Goal: Answer question/provide support

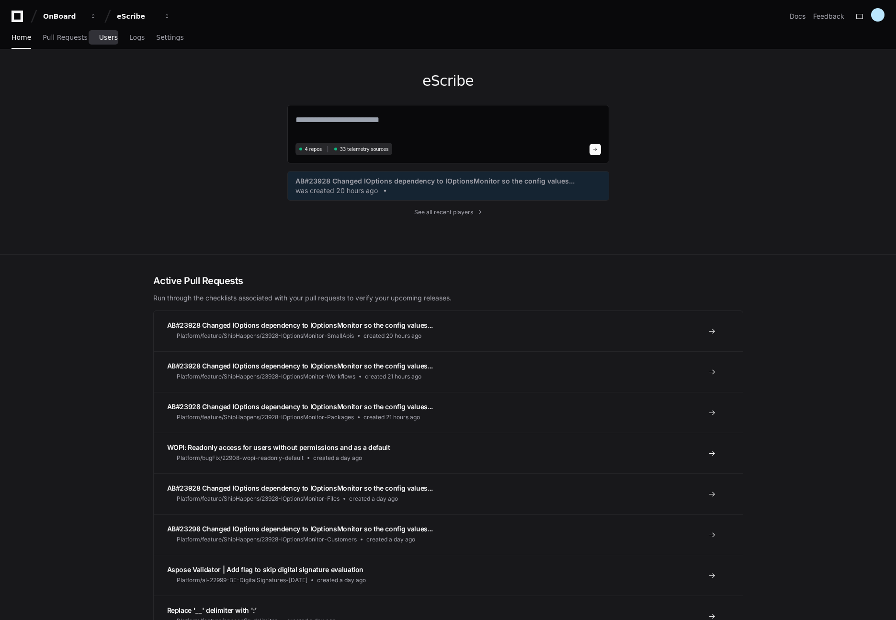
click at [100, 31] on link "Users" at bounding box center [108, 38] width 19 height 22
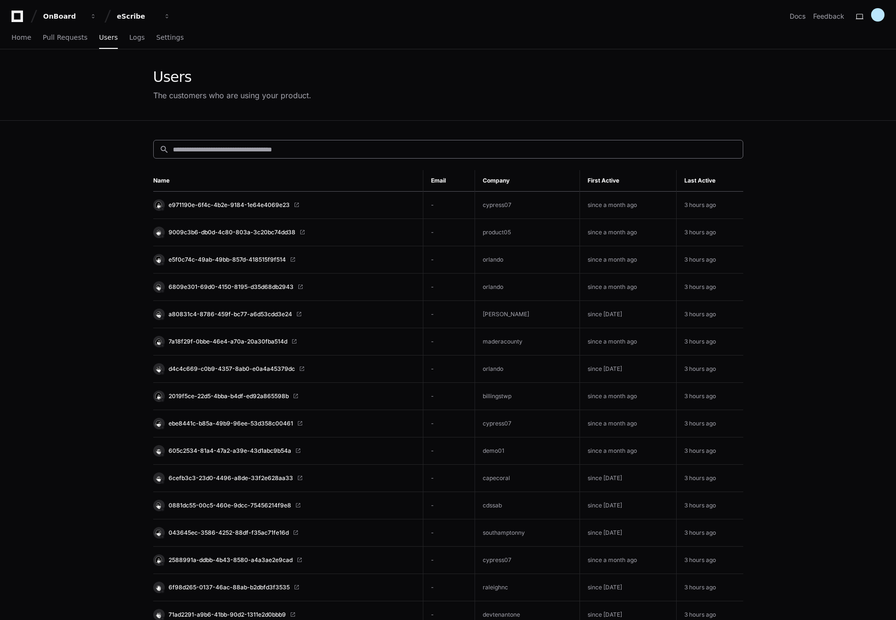
click at [211, 155] on div "search" at bounding box center [448, 149] width 590 height 19
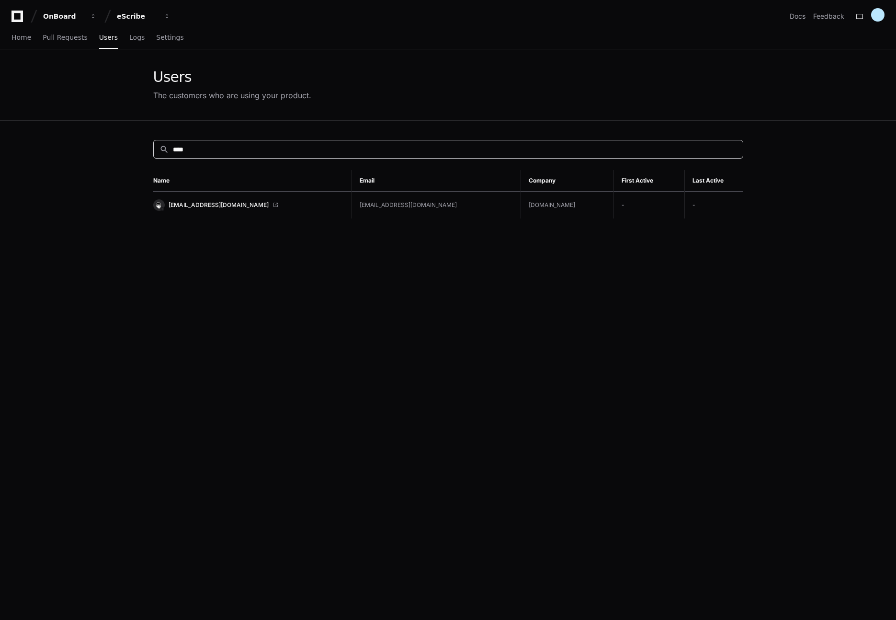
type input "****"
click at [315, 207] on link "[EMAIL_ADDRESS][DOMAIN_NAME]" at bounding box center [248, 204] width 191 height 11
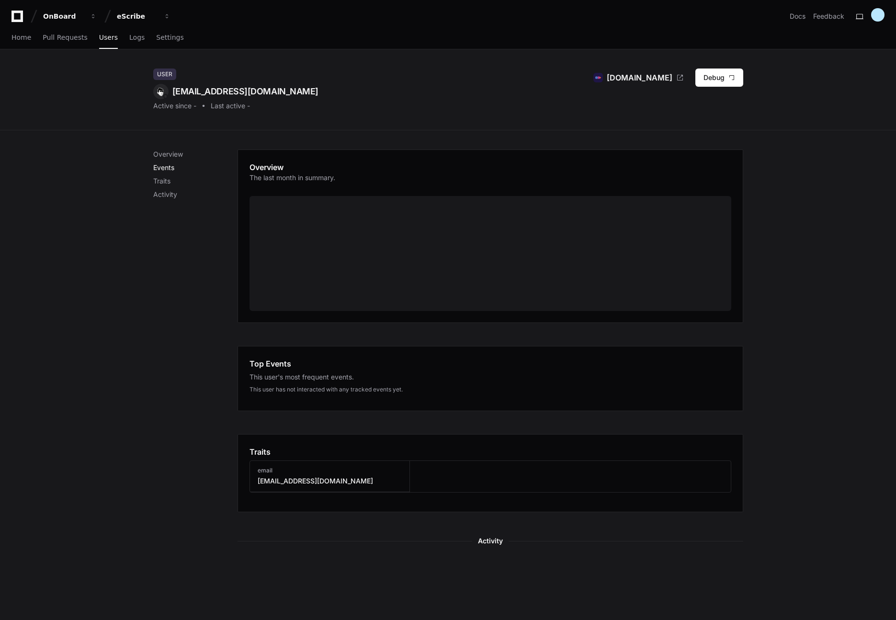
click at [172, 168] on p "Events" at bounding box center [195, 168] width 84 height 10
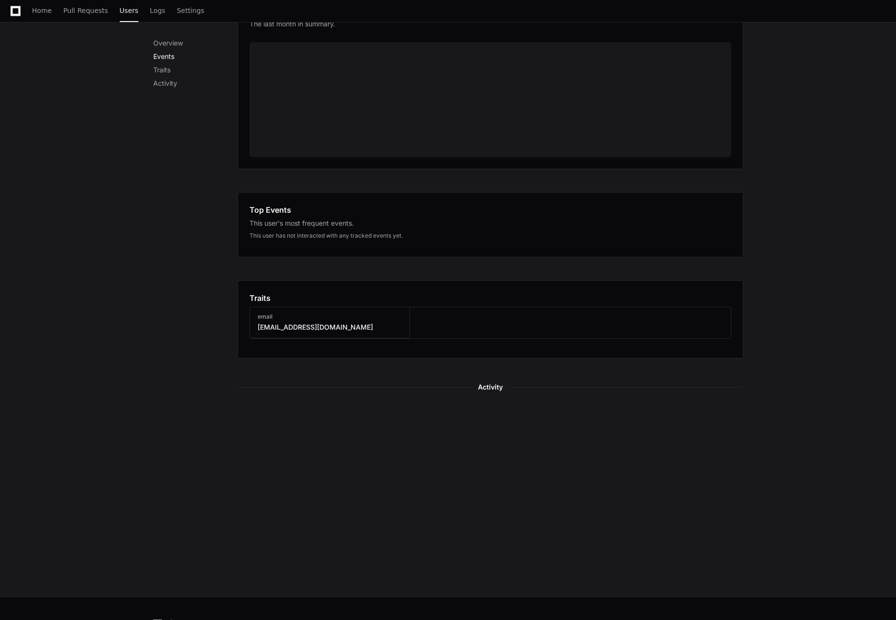
scroll to position [186, 0]
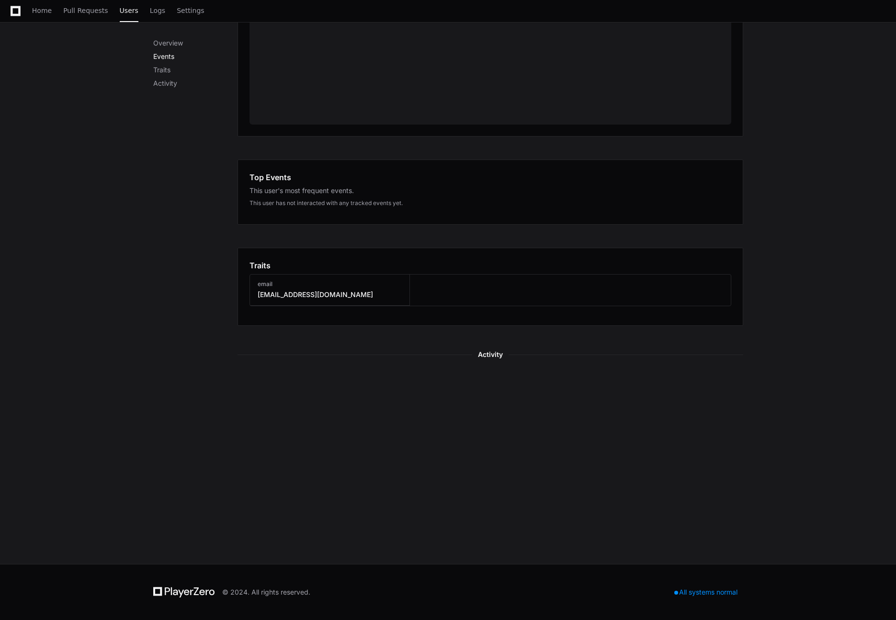
click at [167, 56] on p "Events" at bounding box center [195, 57] width 84 height 10
click at [164, 71] on p "Traits" at bounding box center [195, 70] width 84 height 10
click at [166, 86] on p "Activity" at bounding box center [195, 84] width 84 height 10
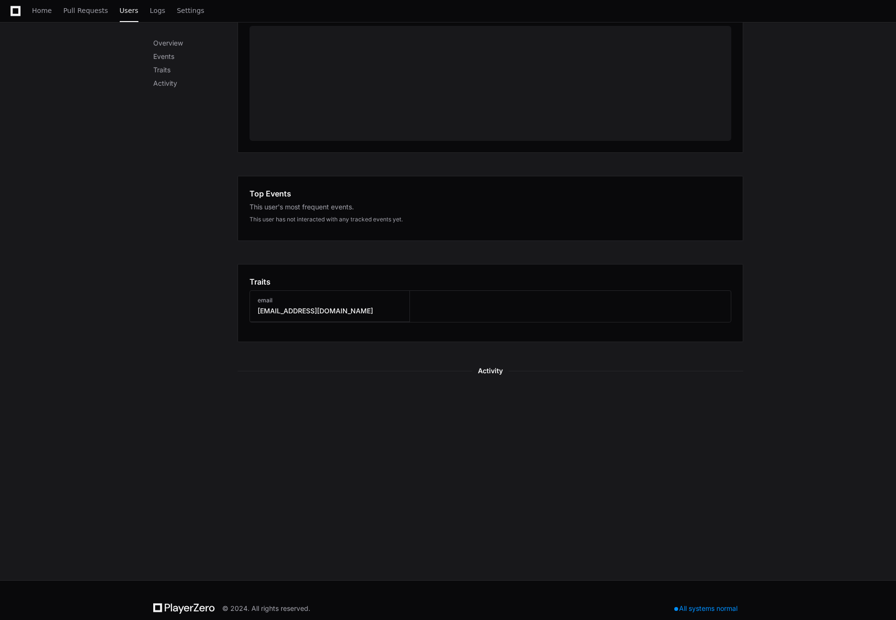
scroll to position [0, 0]
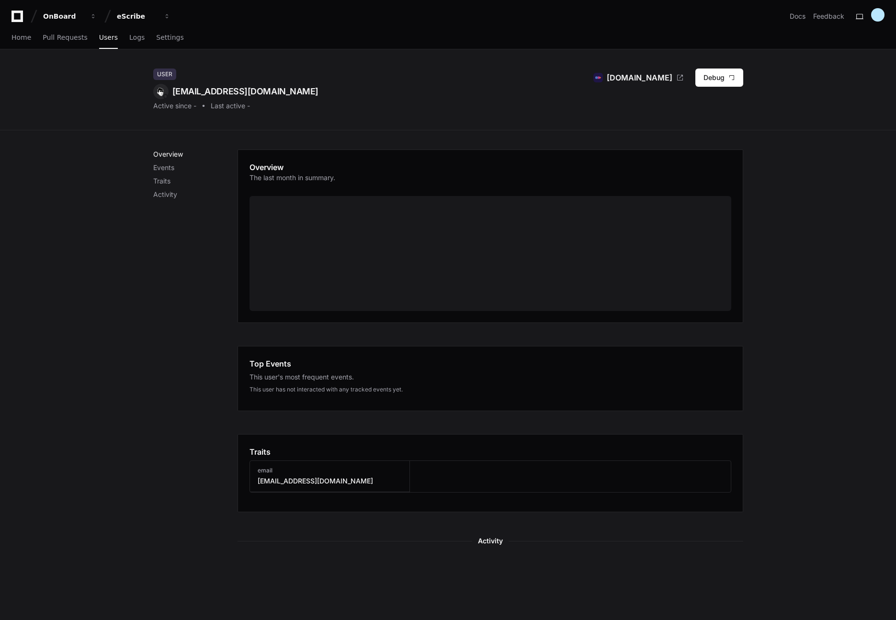
click at [168, 154] on p "Overview" at bounding box center [195, 154] width 84 height 10
click at [714, 82] on button "Debug" at bounding box center [720, 78] width 48 height 18
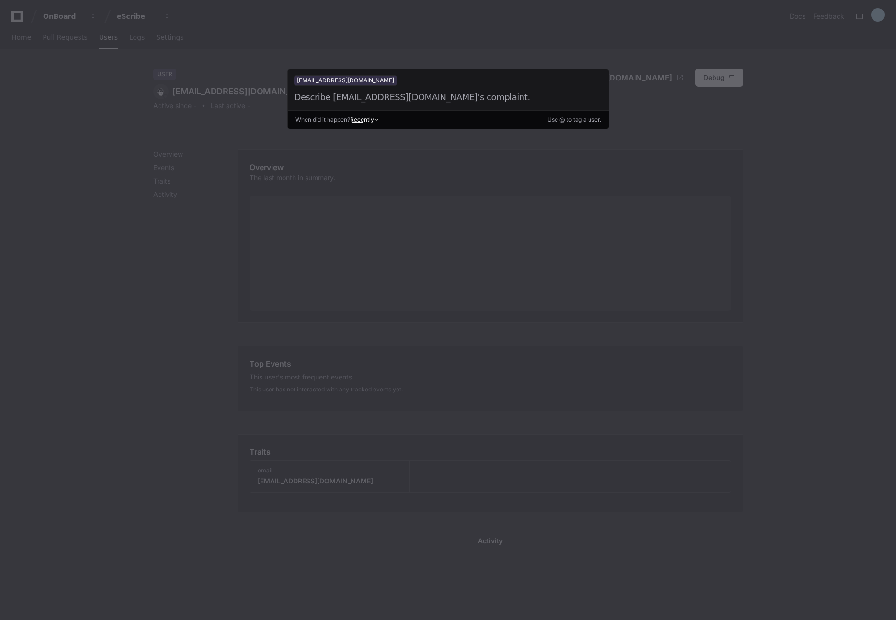
drag, startPoint x: 295, startPoint y: 99, endPoint x: 495, endPoint y: 98, distance: 200.8
click at [518, 100] on div at bounding box center [437, 97] width 287 height 13
click at [432, 92] on div at bounding box center [437, 97] width 287 height 13
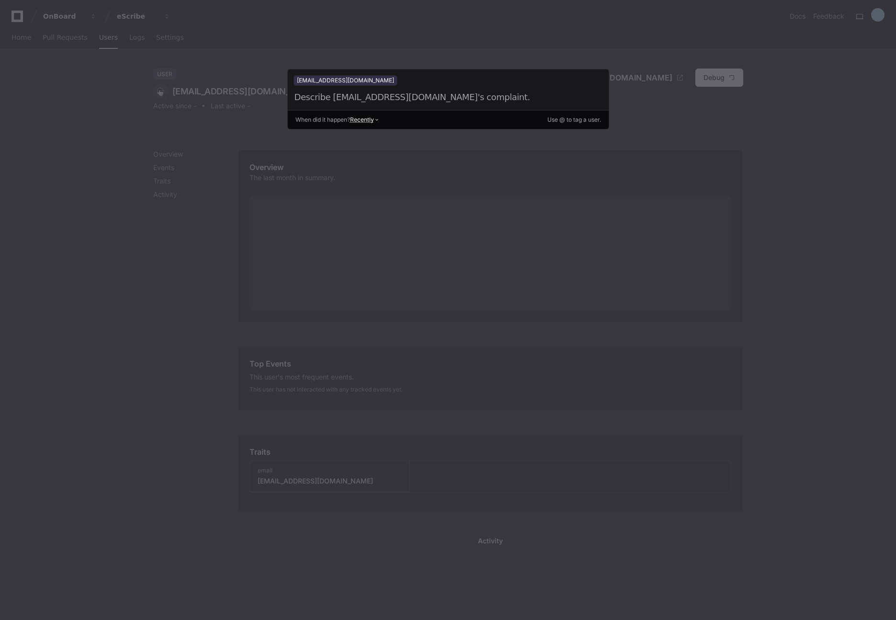
click at [391, 94] on div at bounding box center [437, 97] width 287 height 13
click at [422, 96] on div at bounding box center [437, 97] width 287 height 13
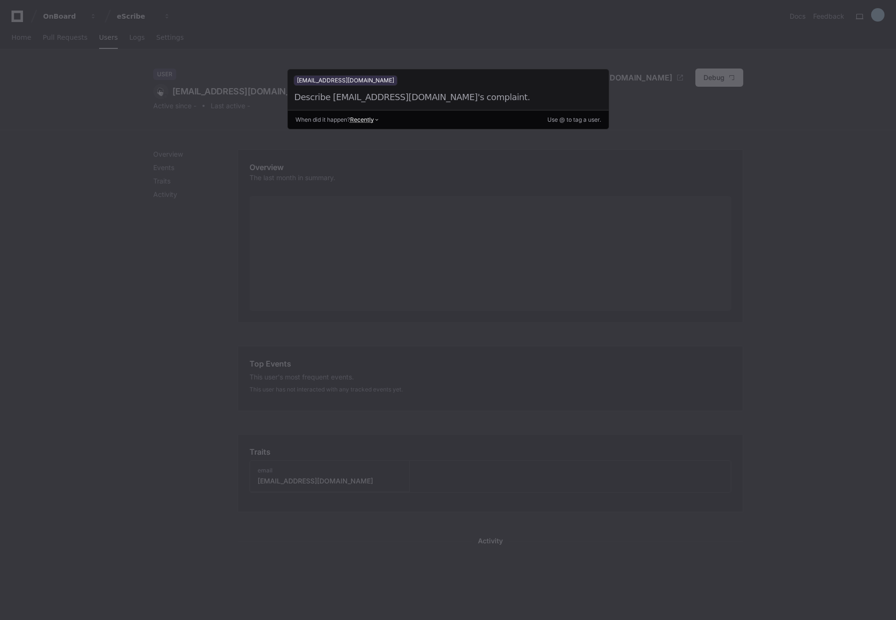
click at [422, 96] on div at bounding box center [437, 97] width 287 height 13
click at [441, 99] on div at bounding box center [437, 97] width 287 height 13
click at [366, 90] on div "jadams@onboardmeetings.com Describe jadams@onboardmeetings.com's complaint. ent…" at bounding box center [448, 89] width 321 height 41
click at [679, 165] on div at bounding box center [448, 310] width 896 height 620
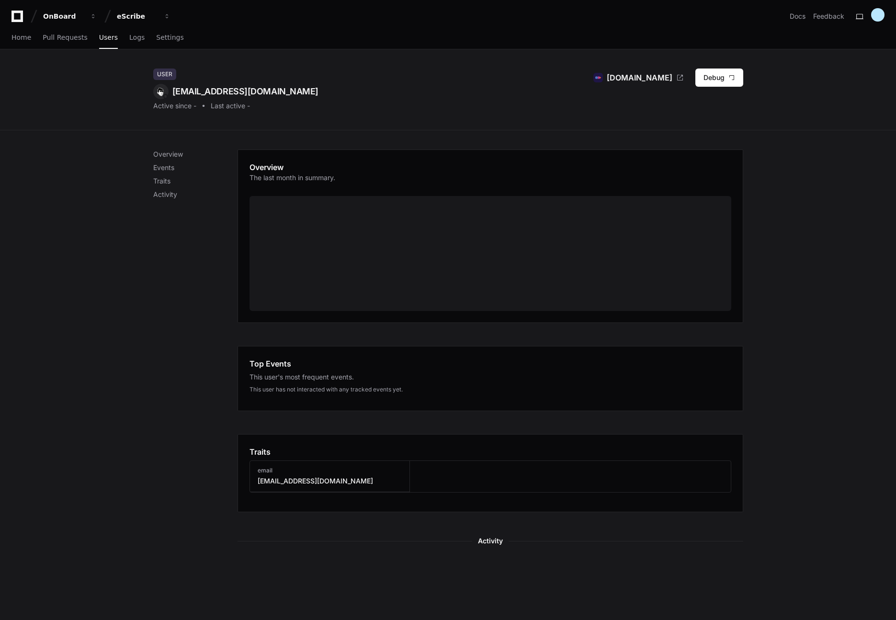
click at [342, 243] on div at bounding box center [491, 253] width 482 height 115
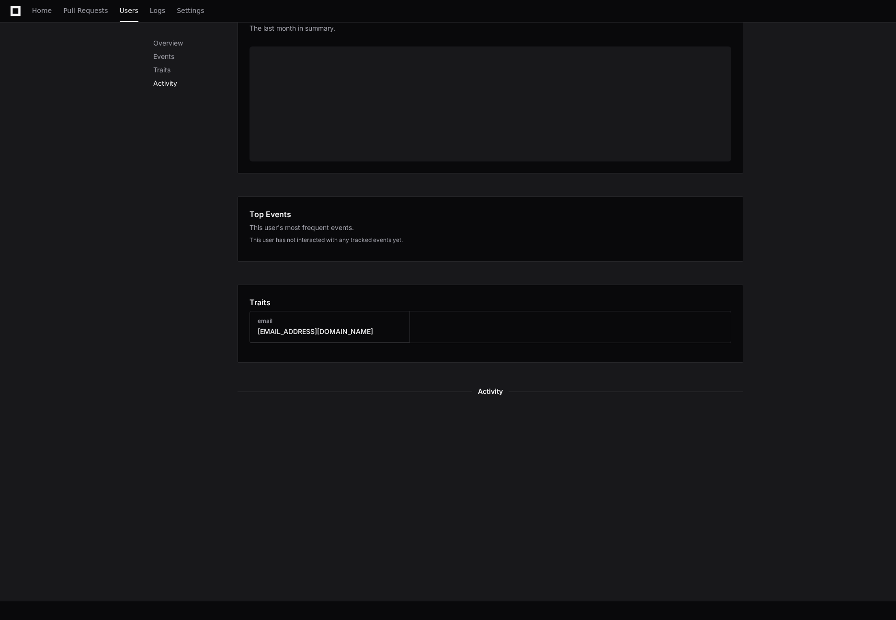
click at [167, 85] on p "Activity" at bounding box center [195, 84] width 84 height 10
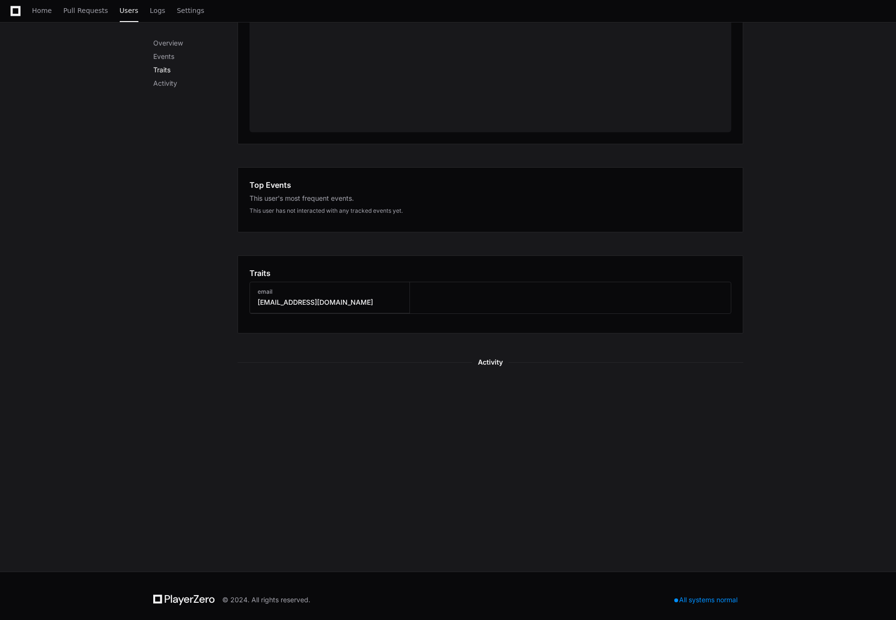
scroll to position [186, 0]
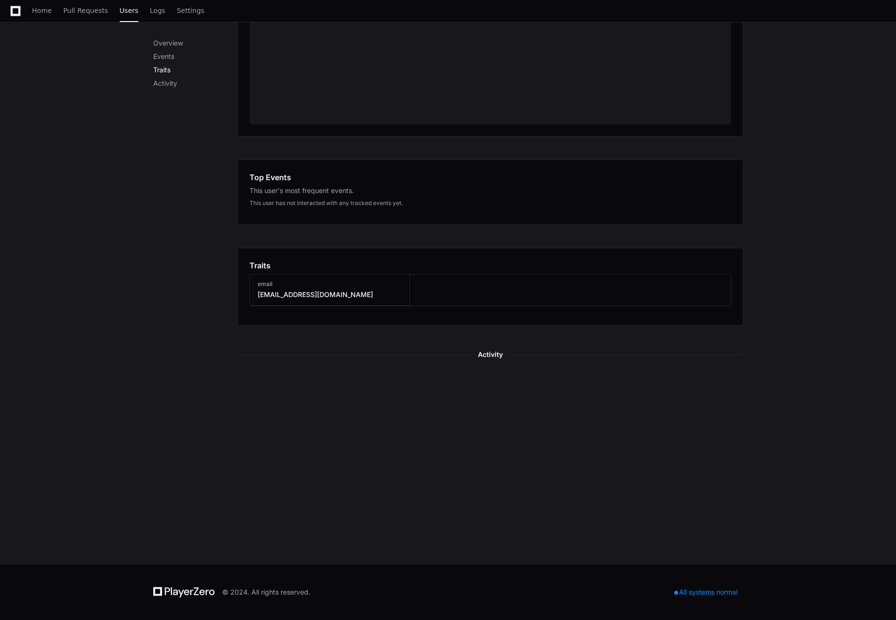
click at [168, 67] on p "Traits" at bounding box center [195, 70] width 84 height 10
click at [169, 55] on p "Events" at bounding box center [195, 57] width 84 height 10
click at [174, 44] on p "Overview" at bounding box center [195, 43] width 84 height 10
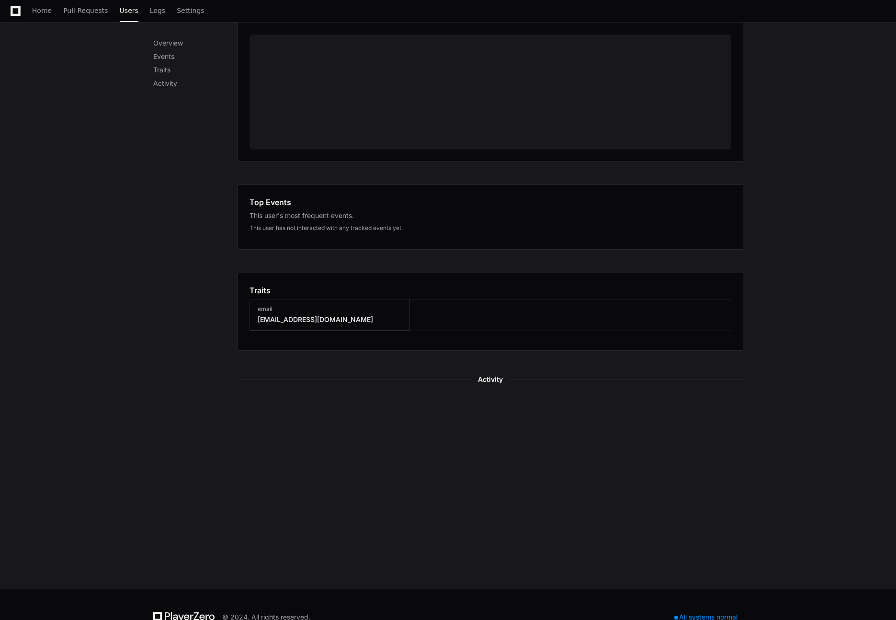
scroll to position [0, 0]
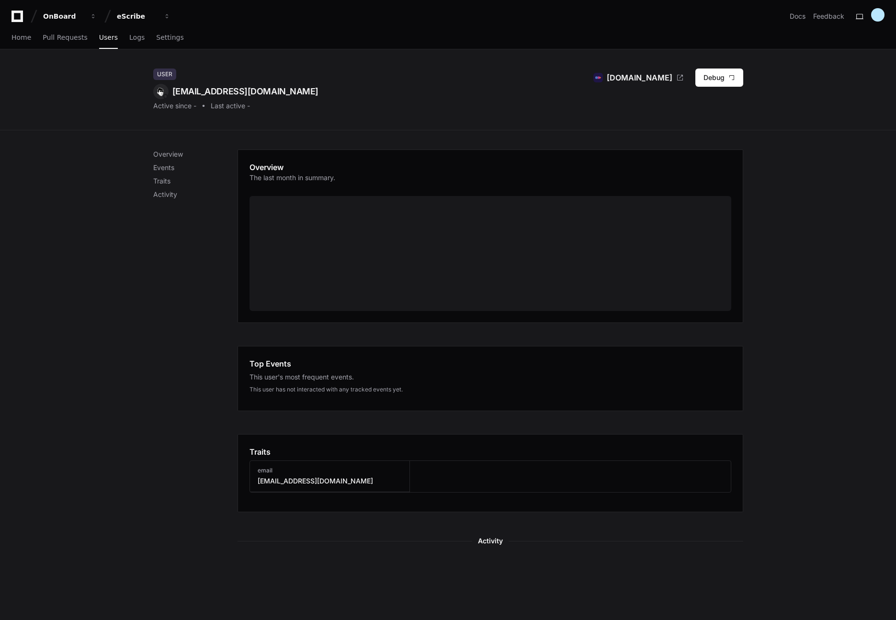
click at [373, 270] on div at bounding box center [491, 253] width 482 height 115
click at [248, 108] on div "Last active -" at bounding box center [230, 106] width 39 height 10
click at [250, 106] on div "Last active -" at bounding box center [230, 106] width 39 height 10
click at [227, 106] on div "Last active -" at bounding box center [230, 106] width 39 height 10
click at [183, 107] on div "Active since -" at bounding box center [174, 106] width 43 height 10
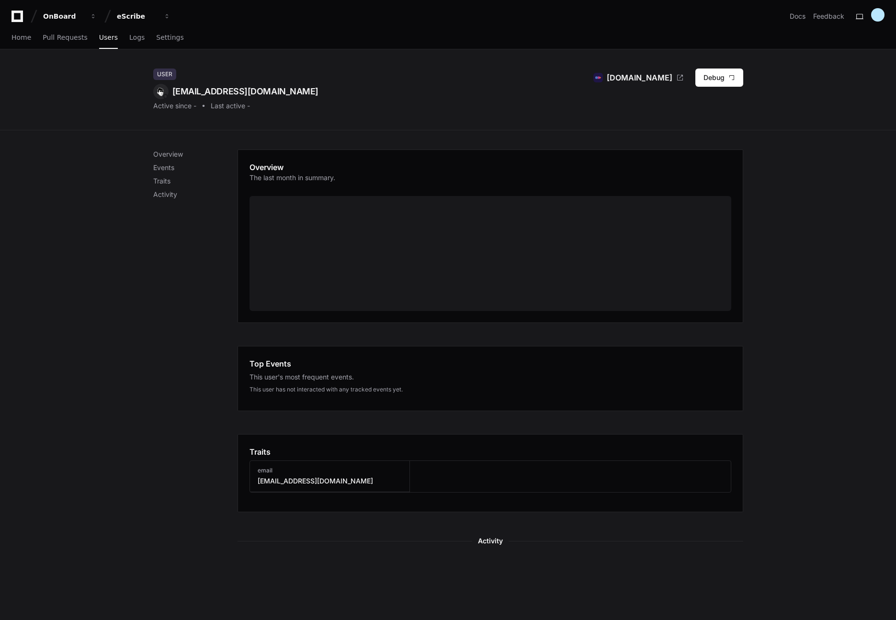
click at [201, 106] on span at bounding box center [203, 106] width 14 height 7
click at [129, 37] on span "Logs" at bounding box center [136, 37] width 15 height 6
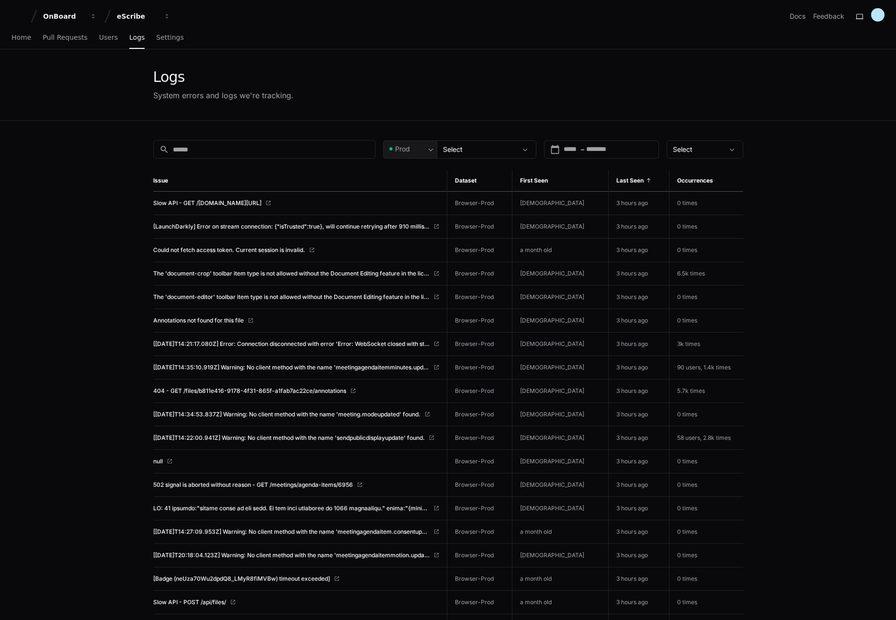
click at [624, 180] on span "Last Seen" at bounding box center [630, 181] width 27 height 8
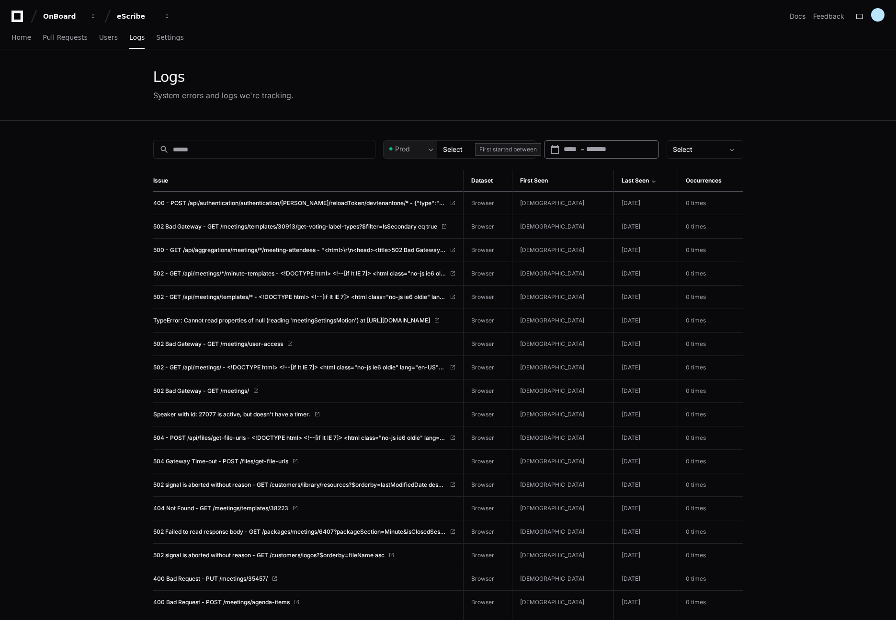
click at [615, 149] on input "text" at bounding box center [607, 150] width 43 height 10
click at [653, 225] on span "12" at bounding box center [654, 220] width 17 height 17
type input "**********"
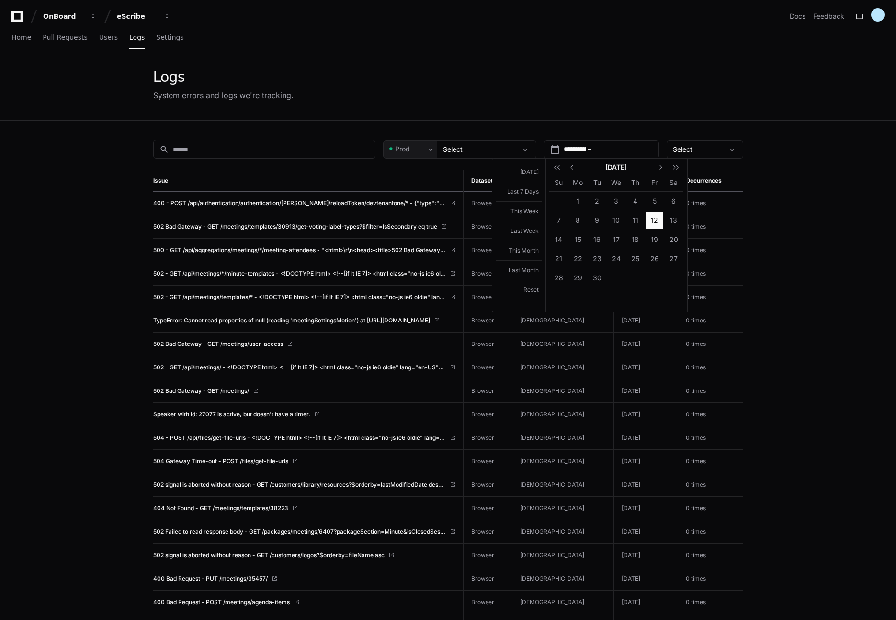
click at [678, 99] on div at bounding box center [448, 310] width 896 height 620
click at [635, 146] on input "text" at bounding box center [614, 150] width 43 height 10
click at [659, 219] on span "12" at bounding box center [654, 220] width 17 height 17
type input "**********"
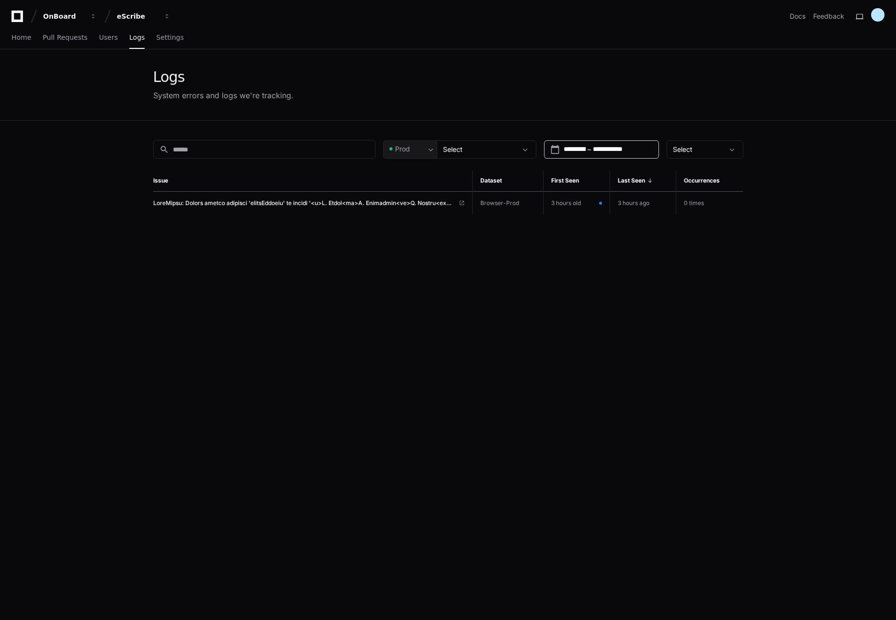
click at [624, 240] on div "**********" at bounding box center [448, 431] width 613 height 620
click at [586, 150] on input "**********" at bounding box center [575, 150] width 22 height 10
click at [636, 218] on span "11" at bounding box center [635, 220] width 17 height 17
type input "**********"
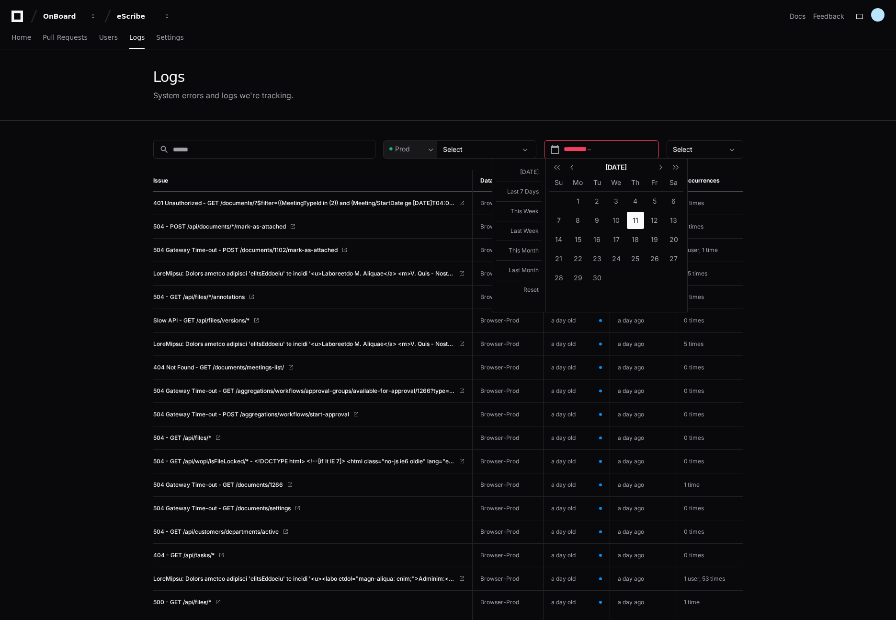
click at [637, 220] on span "11" at bounding box center [635, 220] width 17 height 17
type input "**********"
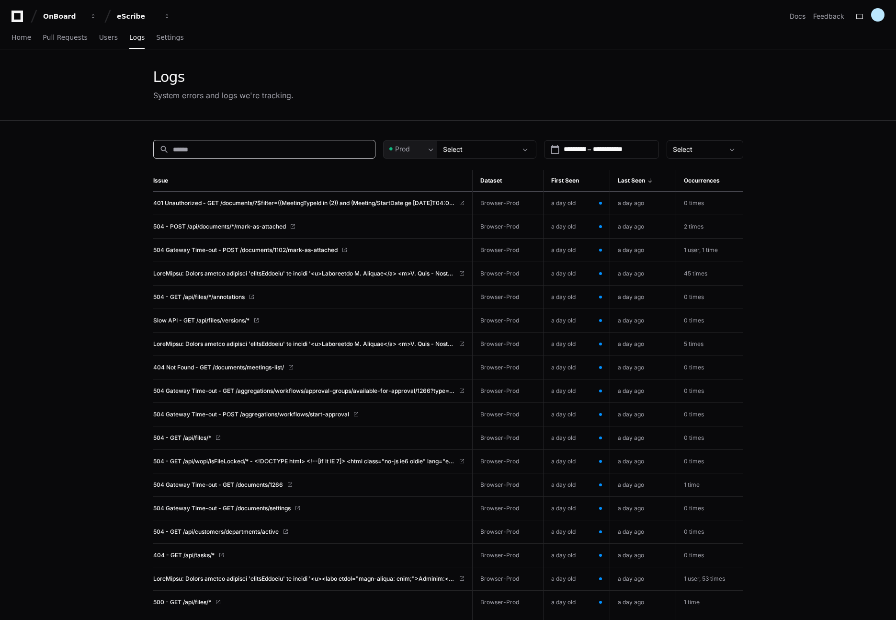
click at [291, 148] on input at bounding box center [271, 150] width 196 height 10
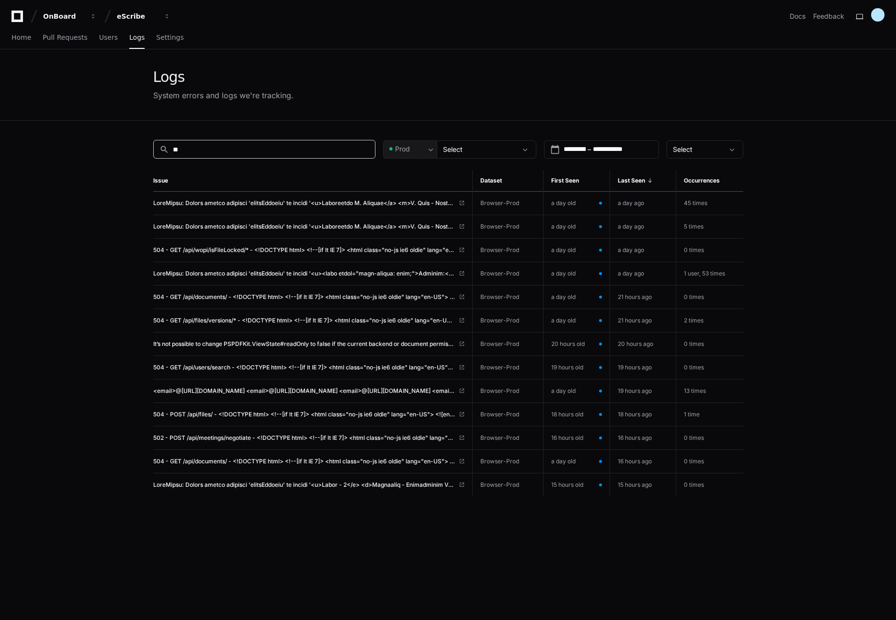
type input "*"
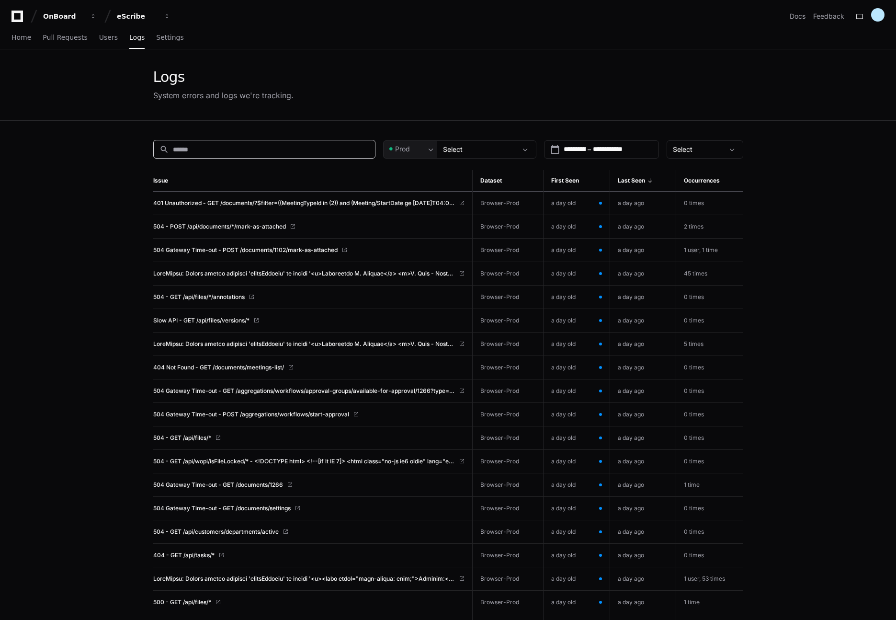
paste input "**********"
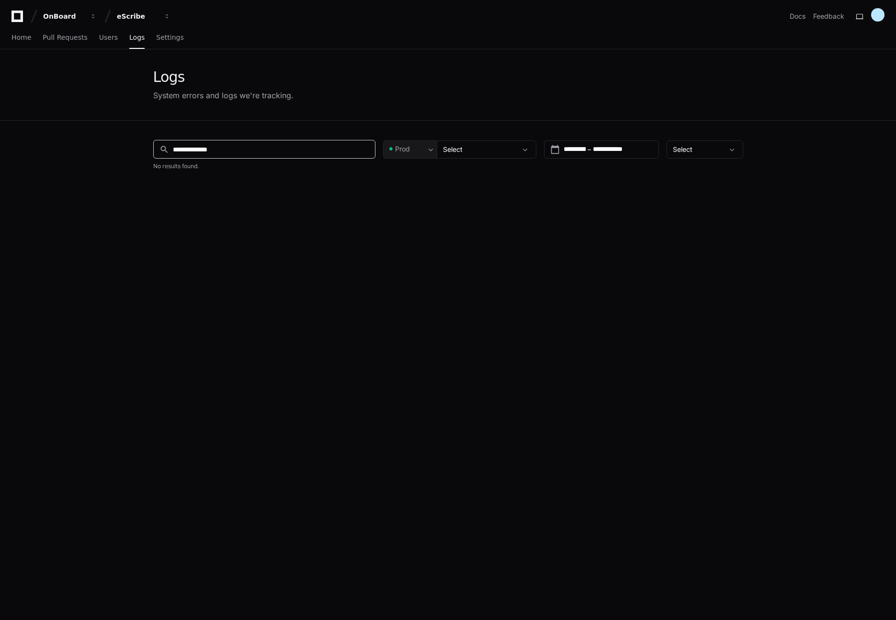
type input "**********"
click at [229, 200] on span "404 Not Found - GET /documents/meetings-list/" at bounding box center [218, 203] width 131 height 8
click at [210, 202] on span "404 Not Found - GET /documents/meetings-list/" at bounding box center [218, 203] width 131 height 8
click at [26, 37] on span "Home" at bounding box center [21, 37] width 20 height 6
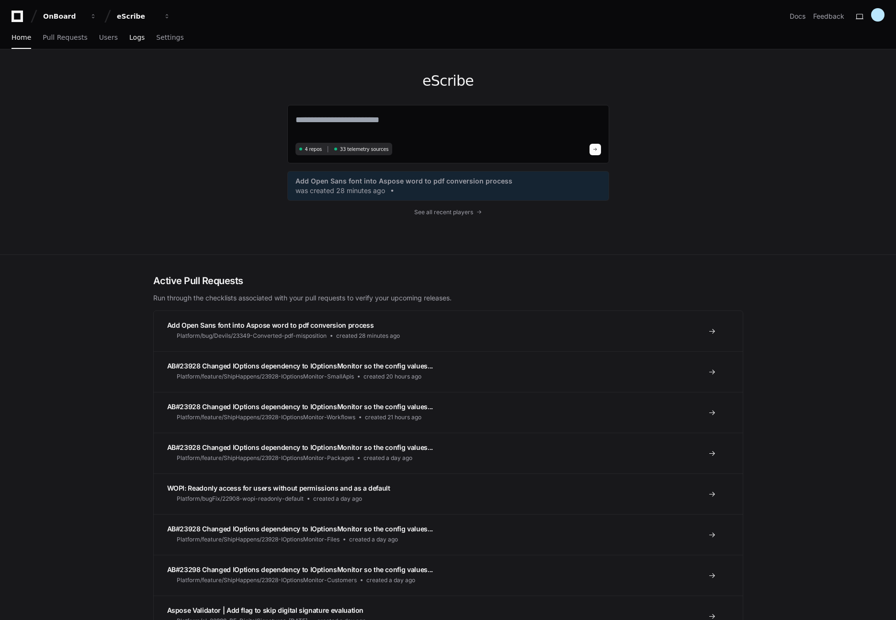
click at [130, 42] on link "Logs" at bounding box center [136, 38] width 15 height 22
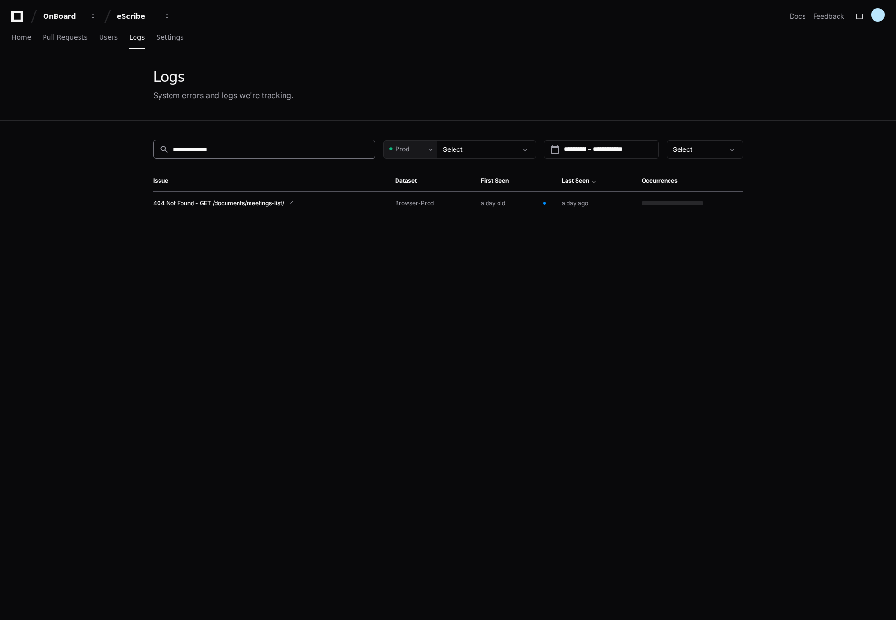
click at [255, 152] on input "**********" at bounding box center [271, 150] width 196 height 10
type input "*"
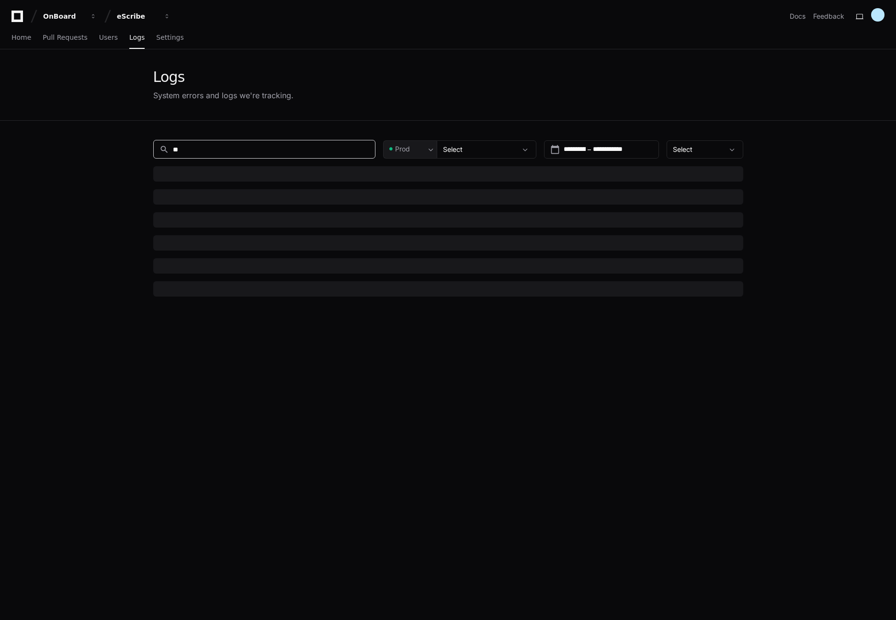
type input "*"
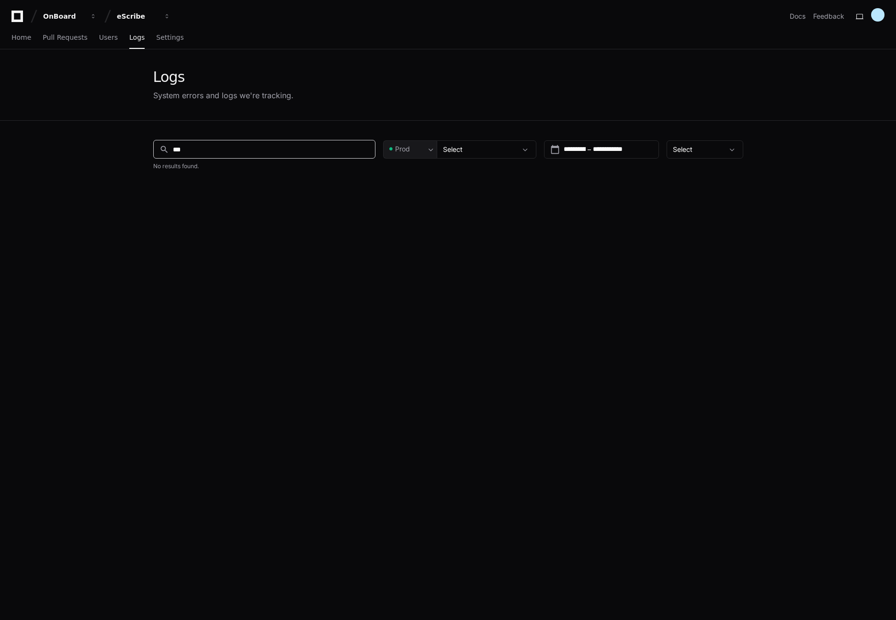
type input "****"
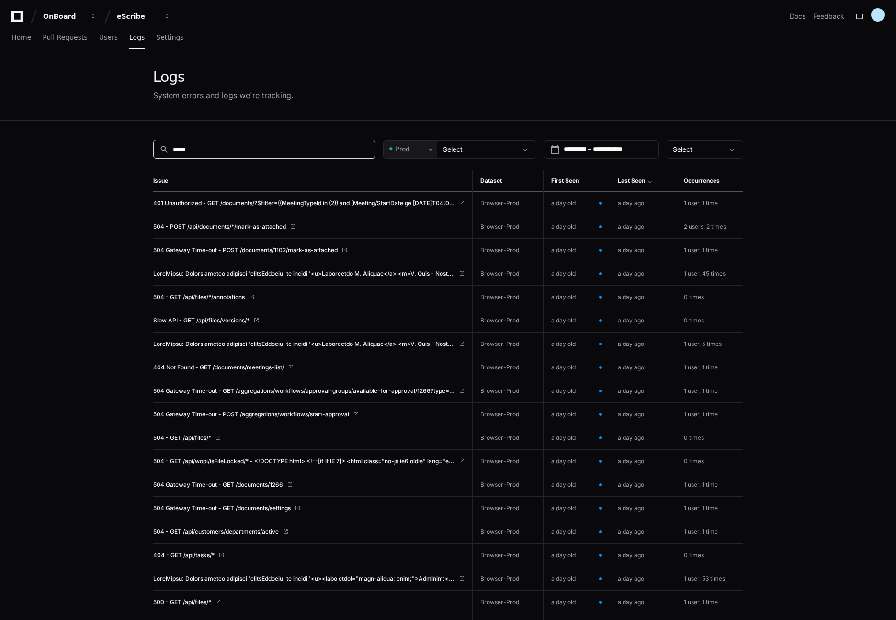
type input "******"
click at [106, 36] on span "Users" at bounding box center [108, 37] width 19 height 6
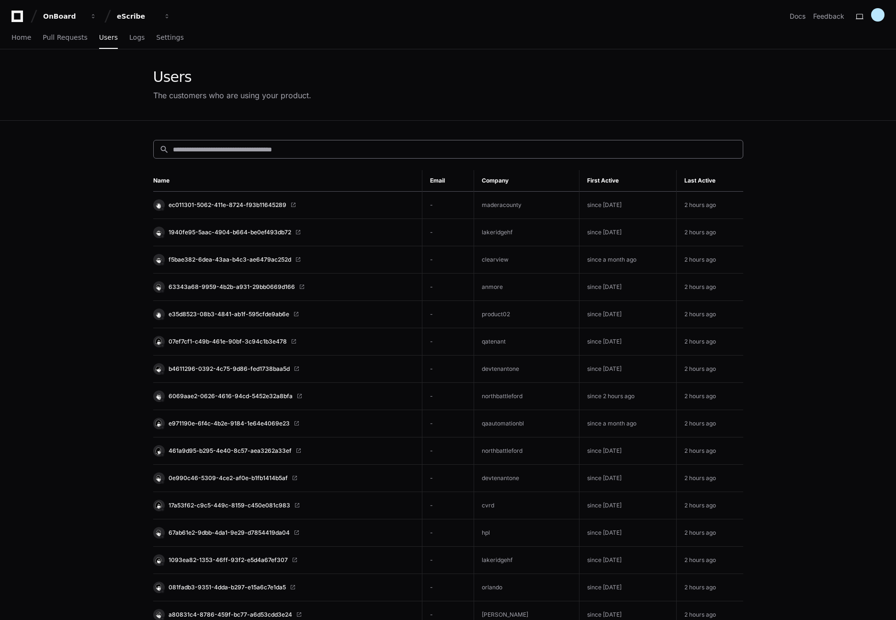
click at [188, 151] on input at bounding box center [455, 150] width 564 height 10
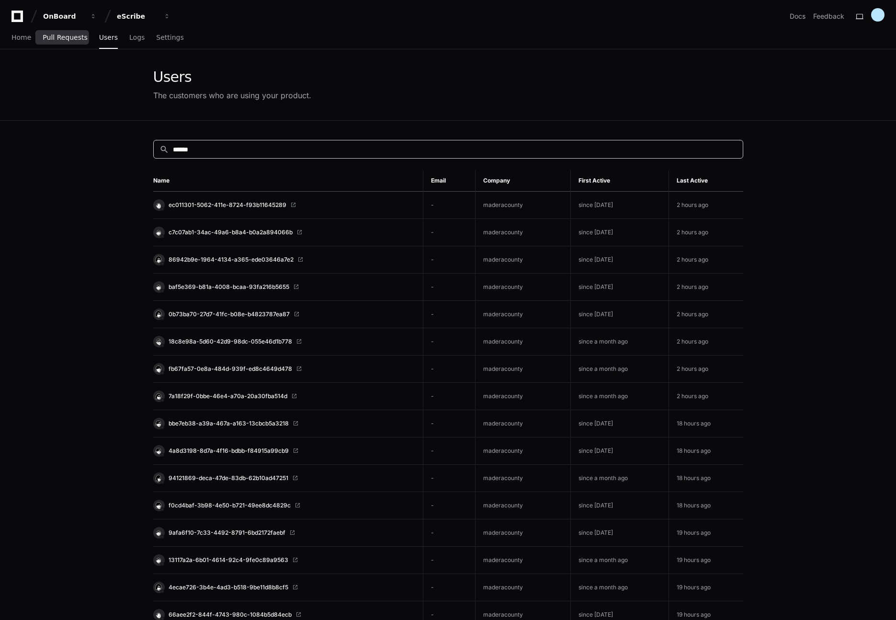
type input "******"
click at [66, 39] on span "Pull Requests" at bounding box center [65, 37] width 45 height 6
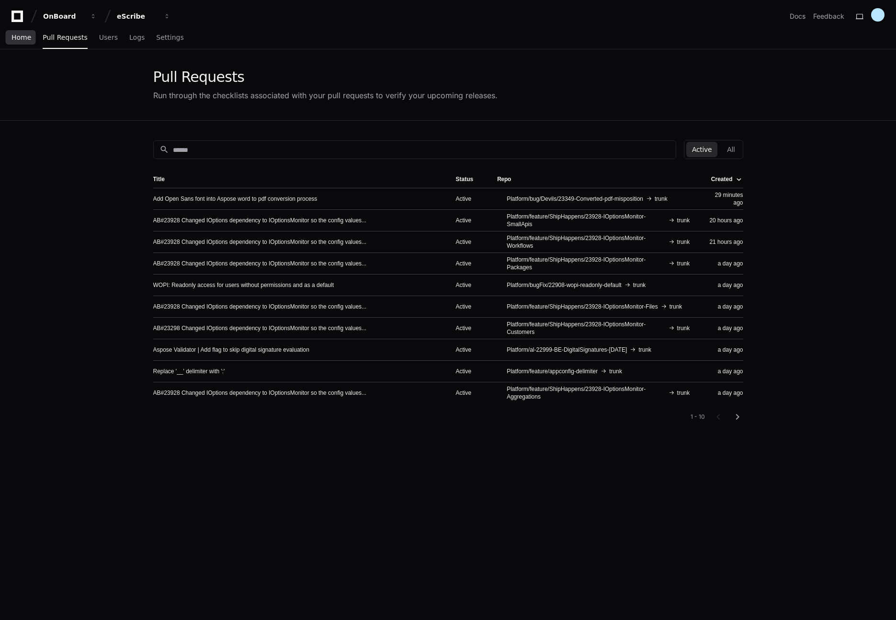
click at [20, 40] on span "Home" at bounding box center [21, 37] width 20 height 6
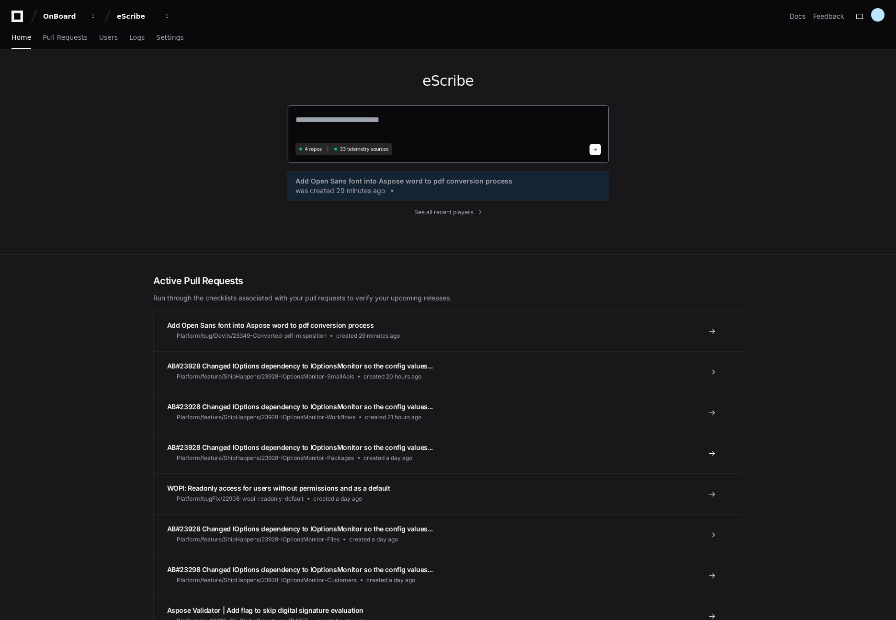
click at [318, 113] on textarea at bounding box center [449, 126] width 306 height 27
paste textarea "**********"
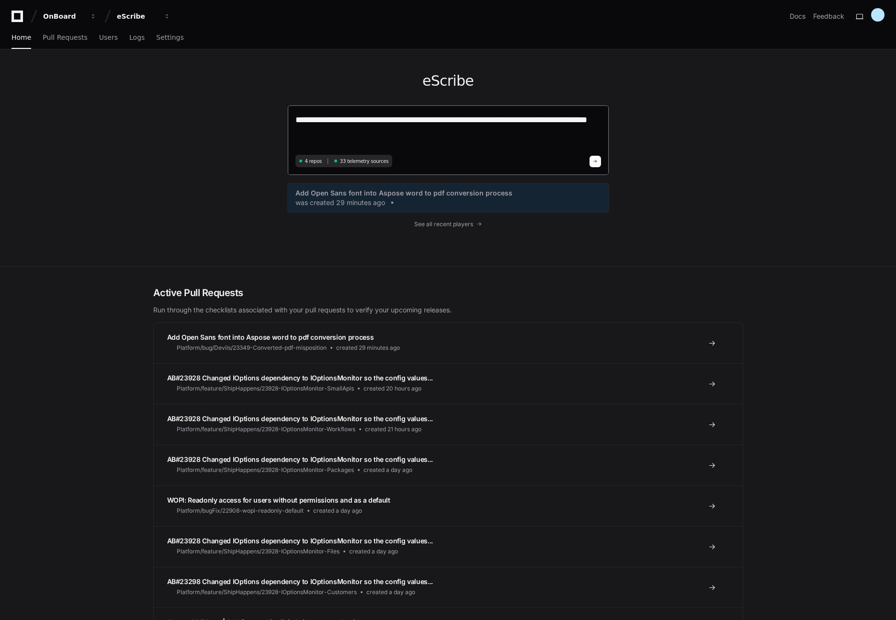
type textarea "**********"
click at [594, 160] on span at bounding box center [595, 161] width 5 height 5
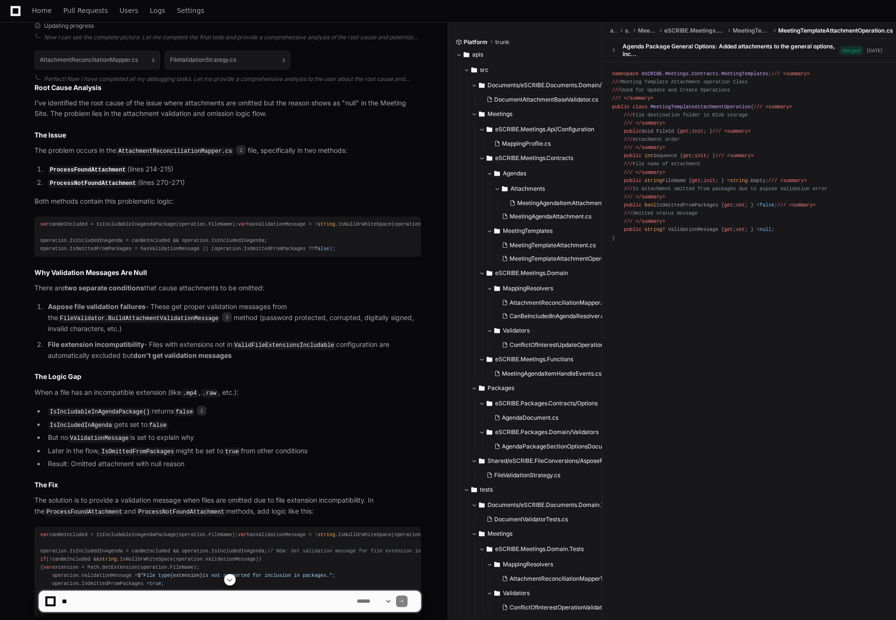
scroll to position [540, 0]
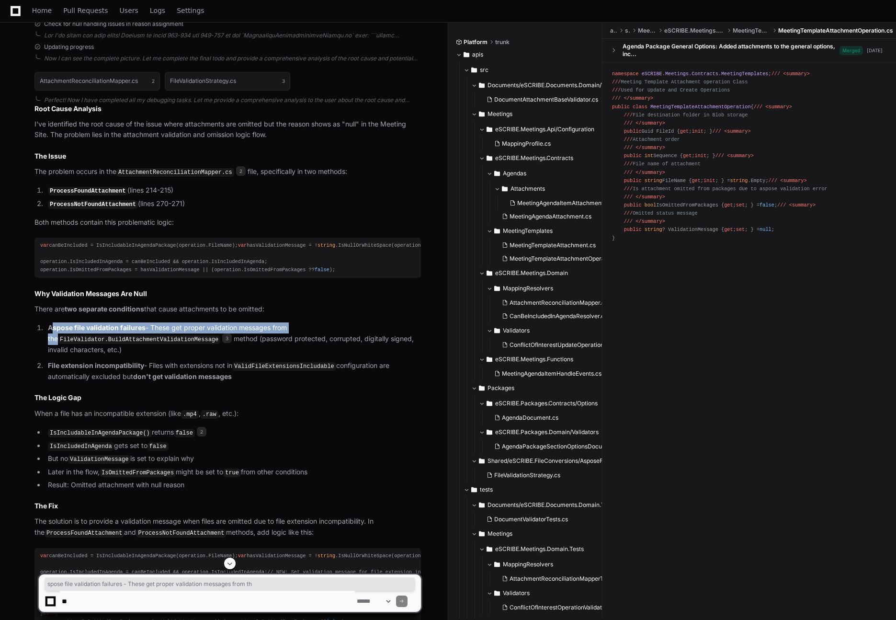
drag, startPoint x: 52, startPoint y: 333, endPoint x: 298, endPoint y: 338, distance: 245.4
click at [298, 338] on p "Aspose file validation failures - These get proper validation messages from the…" at bounding box center [234, 338] width 373 height 33
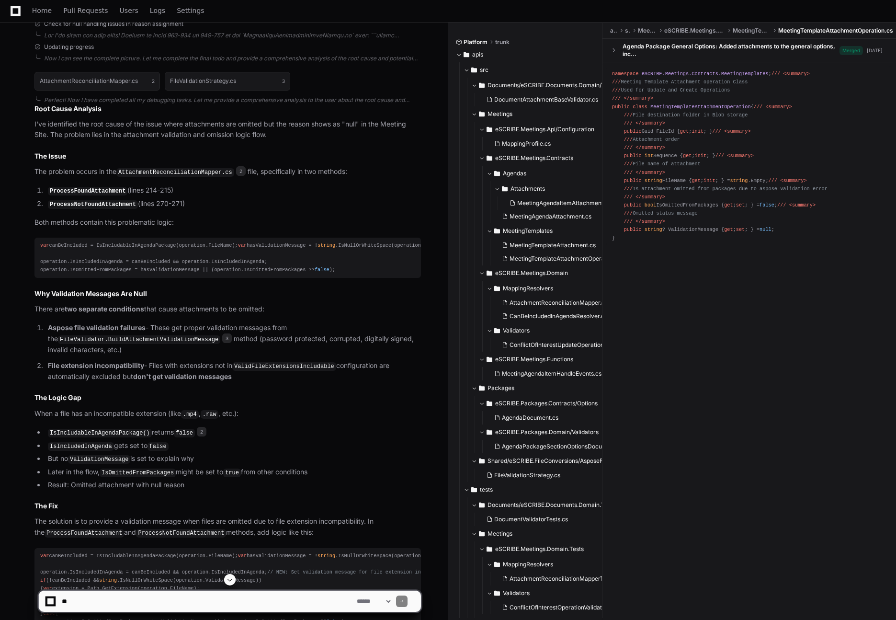
drag, startPoint x: 54, startPoint y: 373, endPoint x: 145, endPoint y: 375, distance: 91.1
click at [145, 375] on p "File extension incompatibility - Files with extensions not in ValidFileExtensio…" at bounding box center [234, 371] width 373 height 22
click at [145, 373] on p "File extension incompatibility - Files with extensions not in ValidFileExtensio…" at bounding box center [234, 371] width 373 height 22
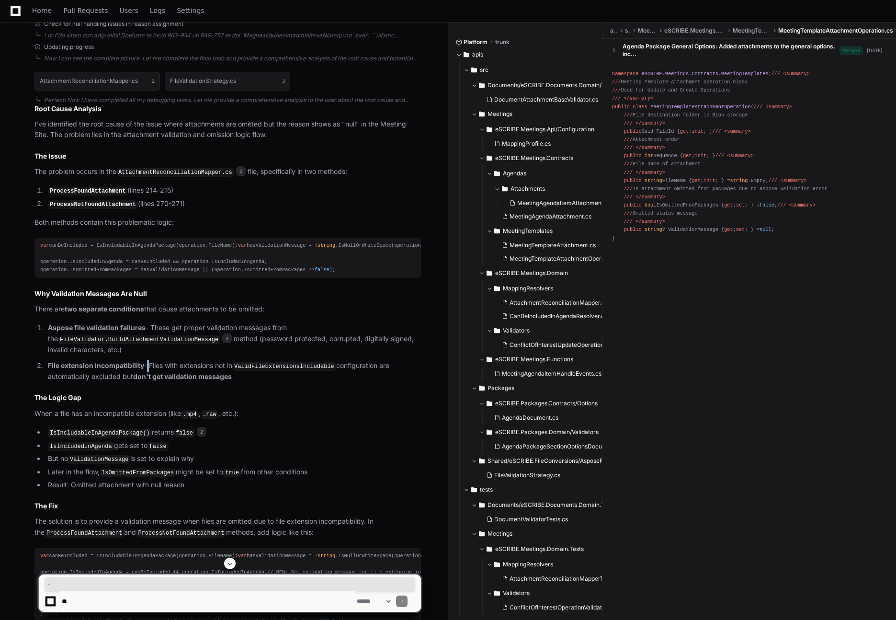
click at [145, 373] on p "File extension incompatibility - Files with extensions not in ValidFileExtensio…" at bounding box center [234, 371] width 373 height 22
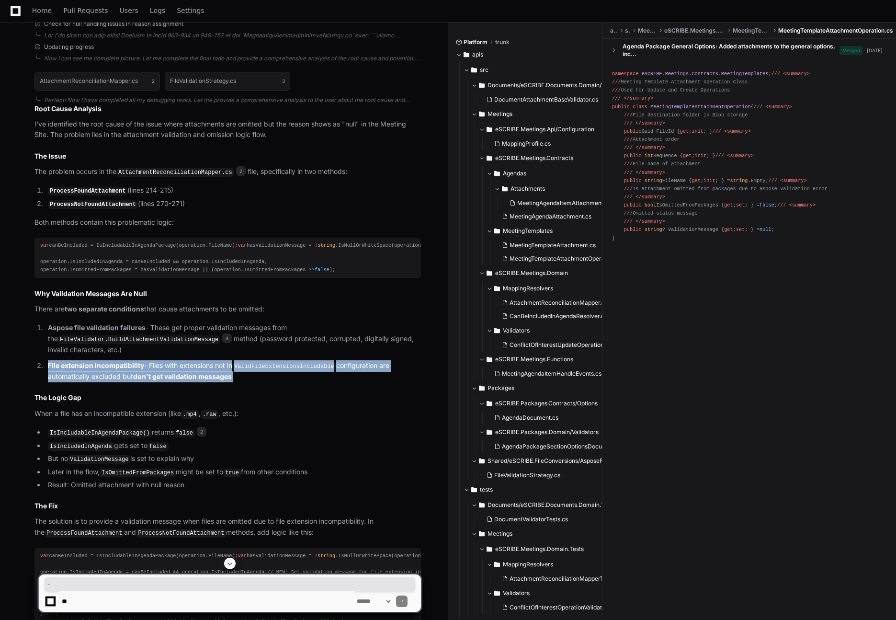
click at [145, 373] on p "File extension incompatibility - Files with extensions not in ValidFileExtensio…" at bounding box center [234, 371] width 373 height 22
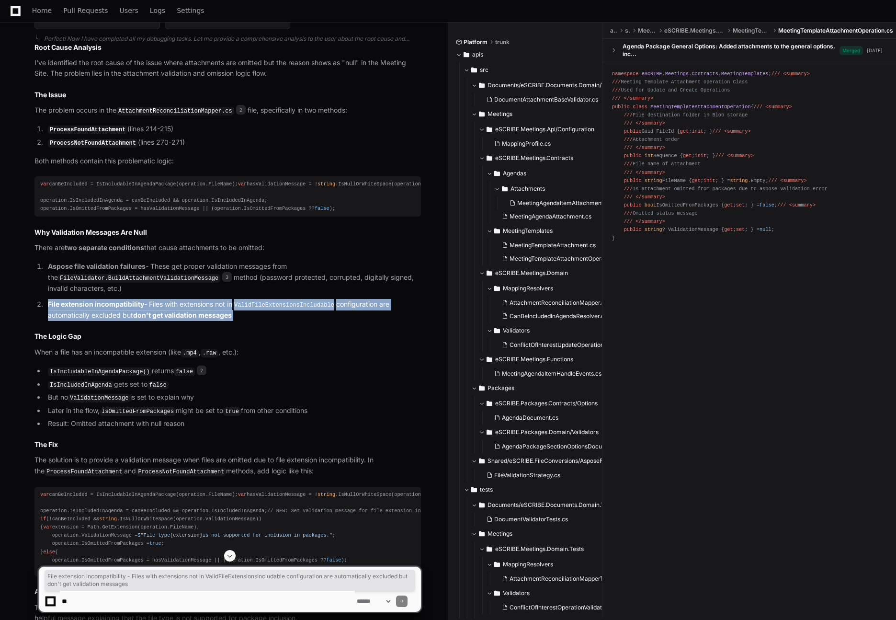
scroll to position [603, 0]
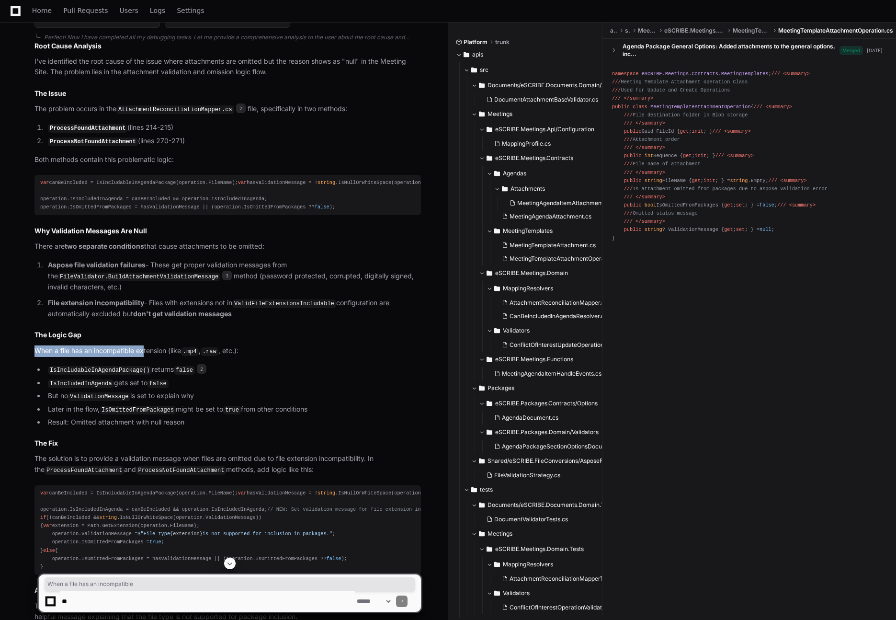
drag, startPoint x: 35, startPoint y: 359, endPoint x: 144, endPoint y: 359, distance: 109.2
click at [144, 357] on p "When a file has an incompatible extension (like .mp4 , .raw , etc.):" at bounding box center [227, 350] width 387 height 11
click at [113, 357] on p "When a file has an incompatible extension (like .mp4 , .raw , etc.):" at bounding box center [227, 350] width 387 height 11
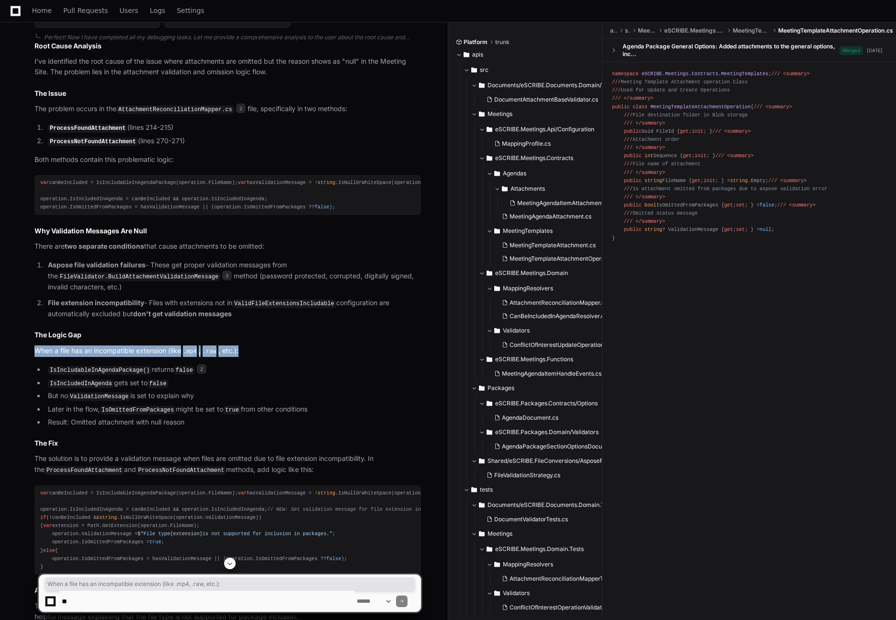
click at [83, 357] on p "When a file has an incompatible extension (like .mp4 , .raw , etc.):" at bounding box center [227, 350] width 387 height 11
drag, startPoint x: 48, startPoint y: 377, endPoint x: 139, endPoint y: 376, distance: 91.5
click at [139, 375] on code "IsIncludableInAgendaPackage()" at bounding box center [100, 370] width 104 height 9
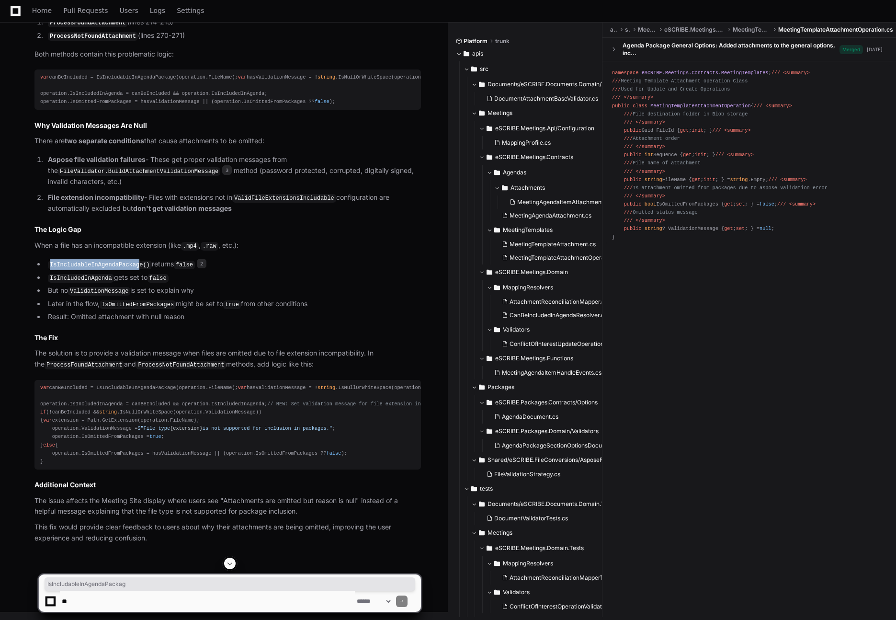
scroll to position [719, 0]
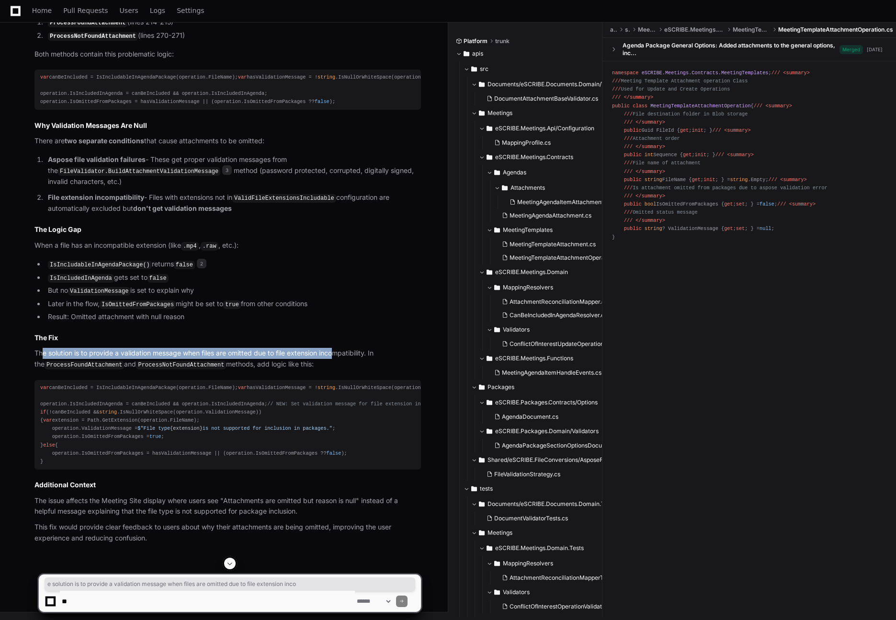
drag, startPoint x: 42, startPoint y: 348, endPoint x: 338, endPoint y: 346, distance: 296.1
click at [338, 348] on p "The solution is to provide a validation message when files are omitted due to f…" at bounding box center [227, 359] width 387 height 22
click at [226, 348] on p "The solution is to provide a validation message when files are omitted due to f…" at bounding box center [227, 359] width 387 height 22
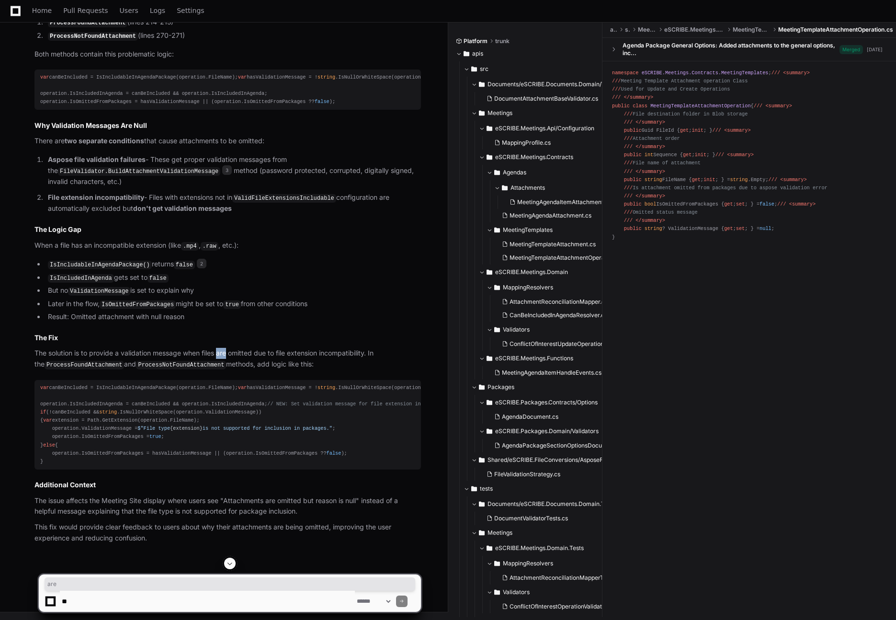
click at [226, 348] on p "The solution is to provide a validation message when files are omitted due to f…" at bounding box center [227, 359] width 387 height 22
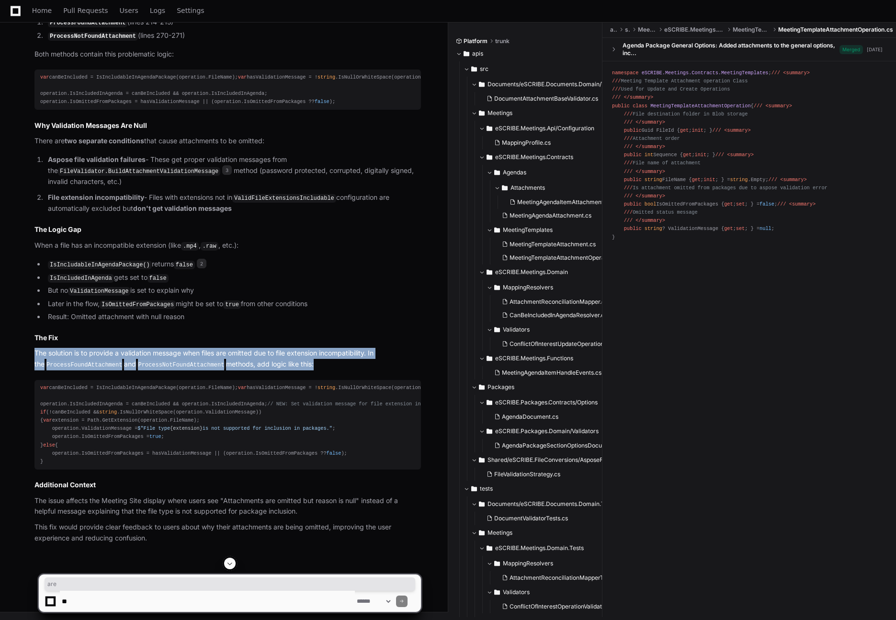
click at [226, 348] on p "The solution is to provide a validation message when files are omitted due to f…" at bounding box center [227, 359] width 387 height 22
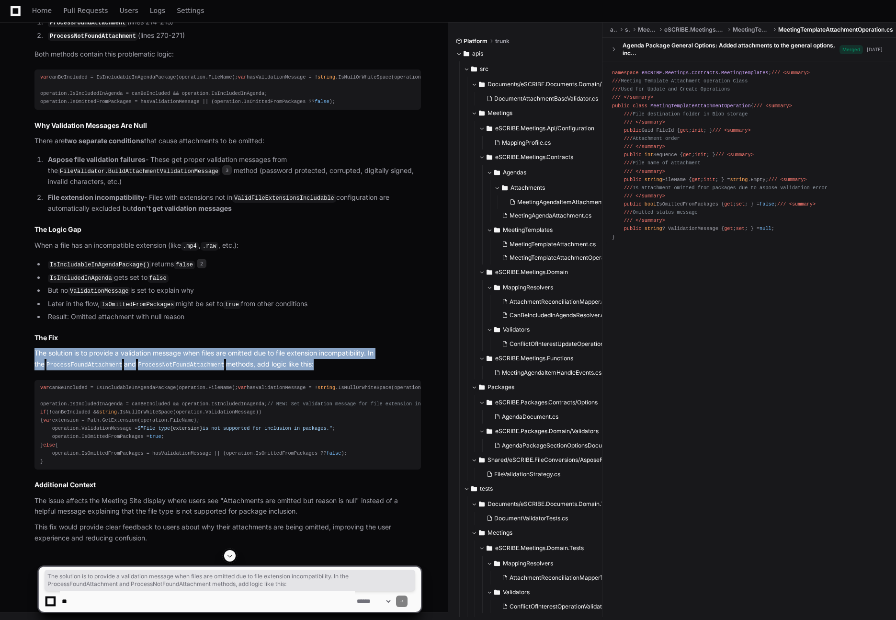
scroll to position [761, 0]
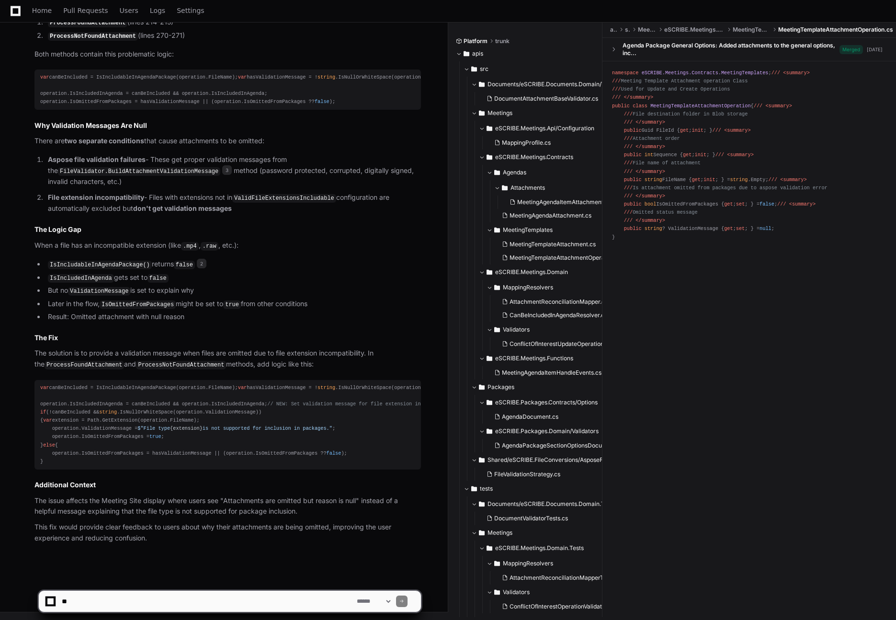
click at [190, 579] on app-app-chat-input "**********" at bounding box center [229, 593] width 383 height 38
click at [54, 504] on p "The issue affects the Meeting Site display where users see "Attachments are omi…" at bounding box center [227, 506] width 387 height 22
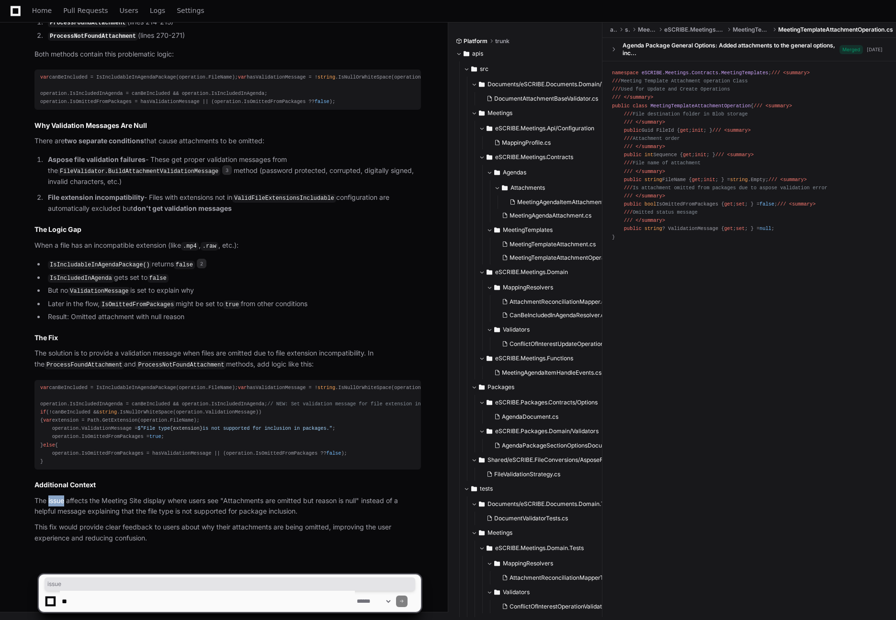
click at [54, 504] on p "The issue affects the Meeting Site display where users see "Attachments are omi…" at bounding box center [227, 506] width 387 height 22
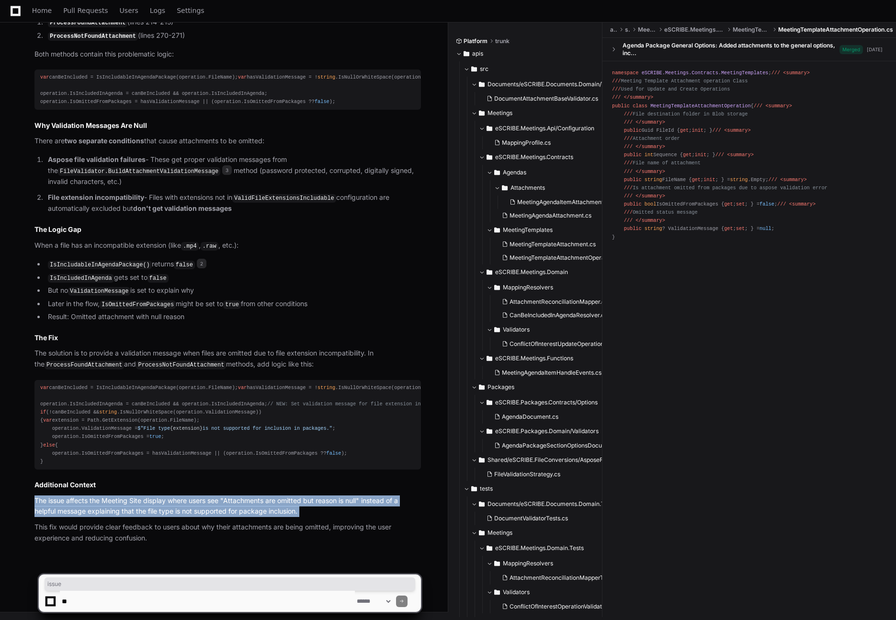
click at [54, 504] on p "The issue affects the Meeting Site display where users see "Attachments are omi…" at bounding box center [227, 506] width 387 height 22
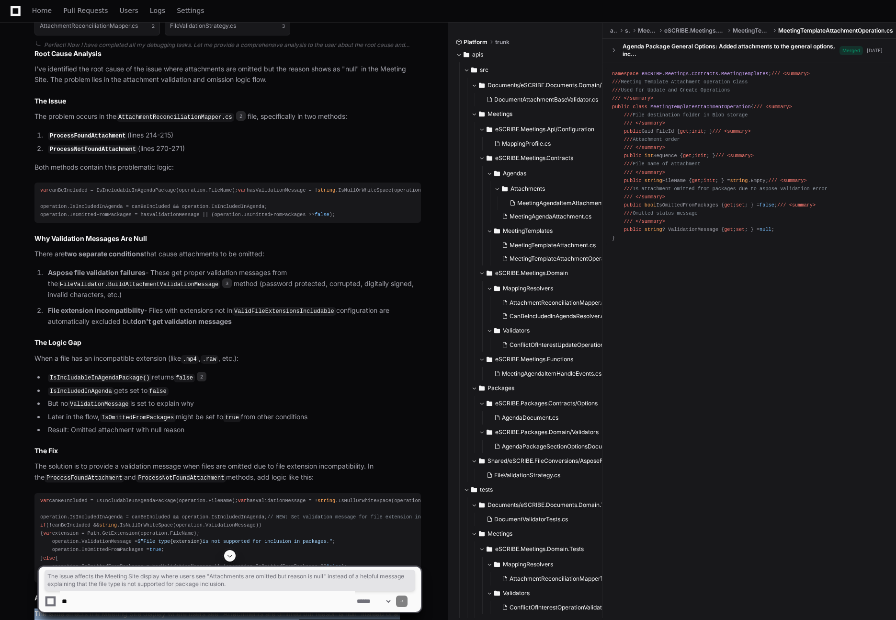
scroll to position [545, 0]
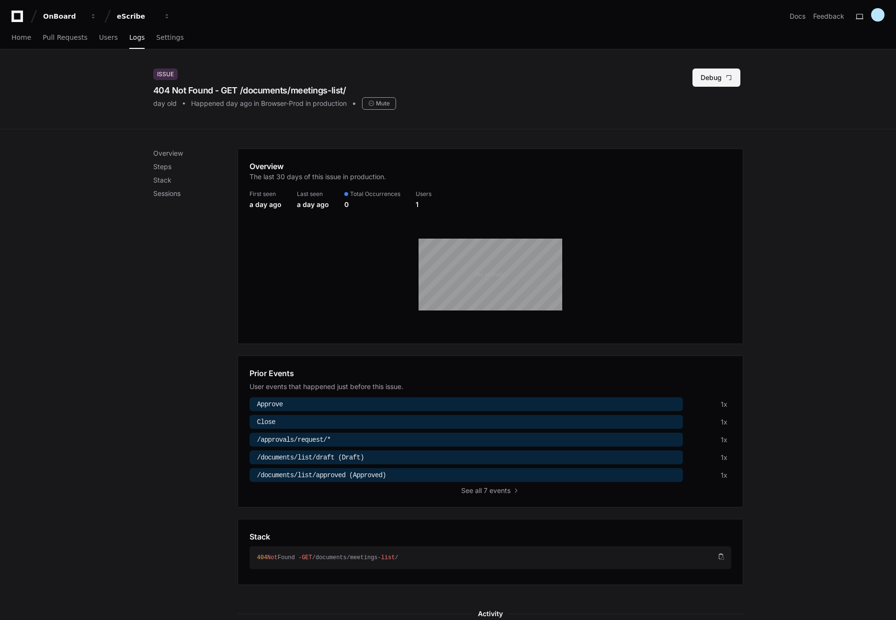
click at [695, 80] on button "Debug" at bounding box center [717, 78] width 48 height 18
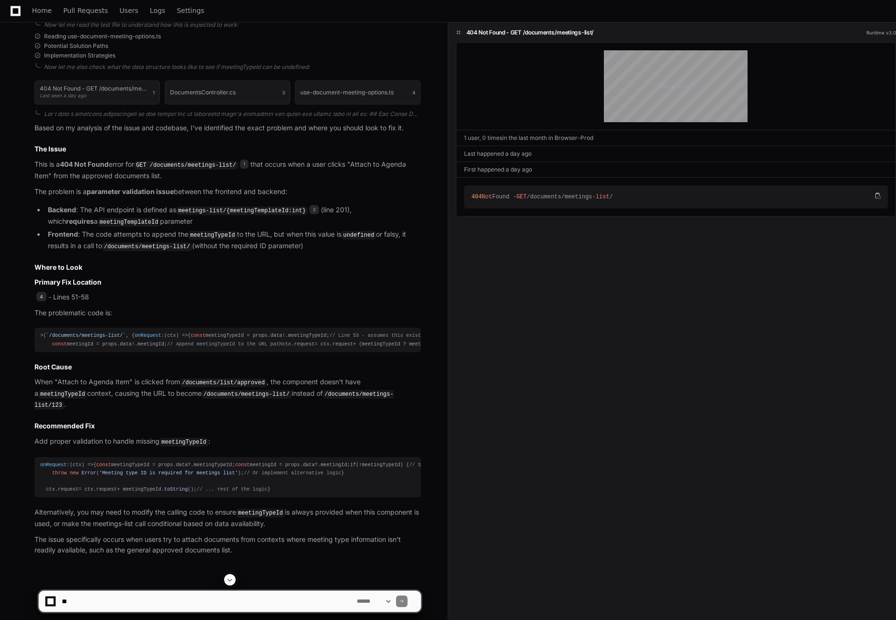
scroll to position [460, 0]
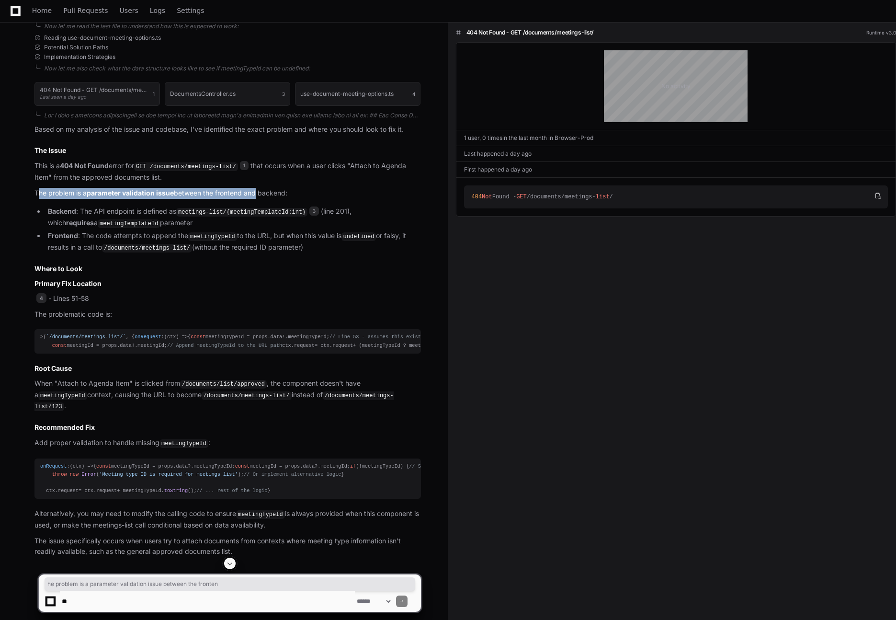
drag, startPoint x: 40, startPoint y: 194, endPoint x: 258, endPoint y: 192, distance: 218.0
click at [258, 192] on p "The problem is a parameter validation issue between the frontend and backend:" at bounding box center [227, 193] width 387 height 11
click at [256, 193] on p "The problem is a parameter validation issue between the frontend and backend:" at bounding box center [227, 193] width 387 height 11
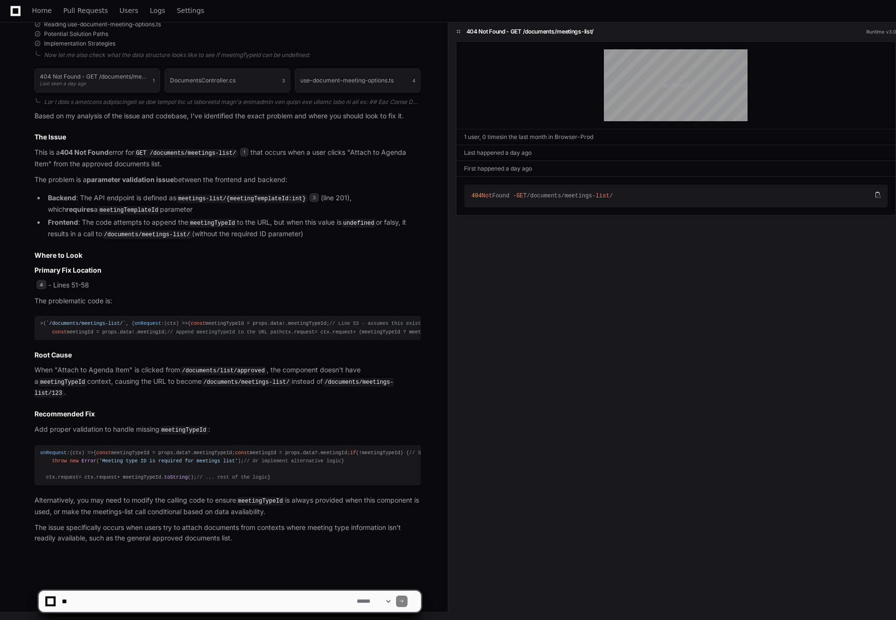
scroll to position [582, 0]
click at [139, 601] on textarea at bounding box center [207, 601] width 295 height 21
type textarea "**********"
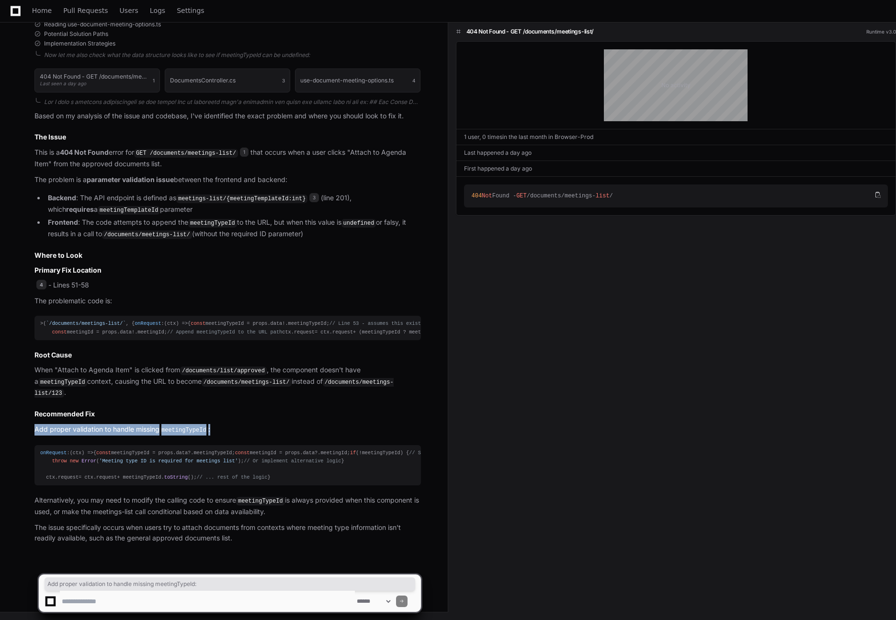
drag, startPoint x: 36, startPoint y: 347, endPoint x: 241, endPoint y: 346, distance: 204.6
click at [241, 424] on p "Add proper validation to handle missing meetingTypeId :" at bounding box center [227, 429] width 387 height 11
click at [100, 354] on article "Based on my analysis of the issue and codebase, I've identified the exact probl…" at bounding box center [227, 327] width 387 height 433
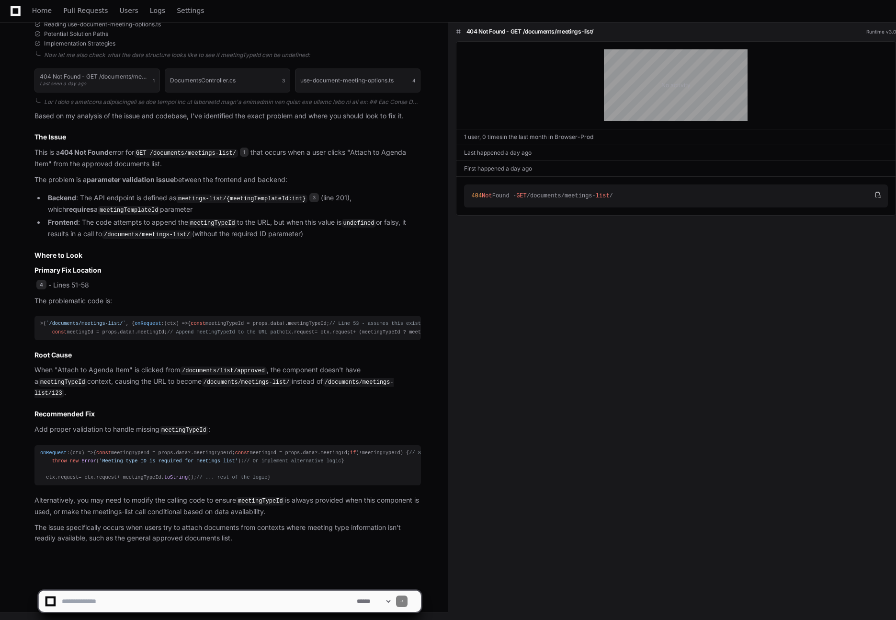
click at [116, 424] on p "Add proper validation to handle missing meetingTypeId :" at bounding box center [227, 429] width 387 height 11
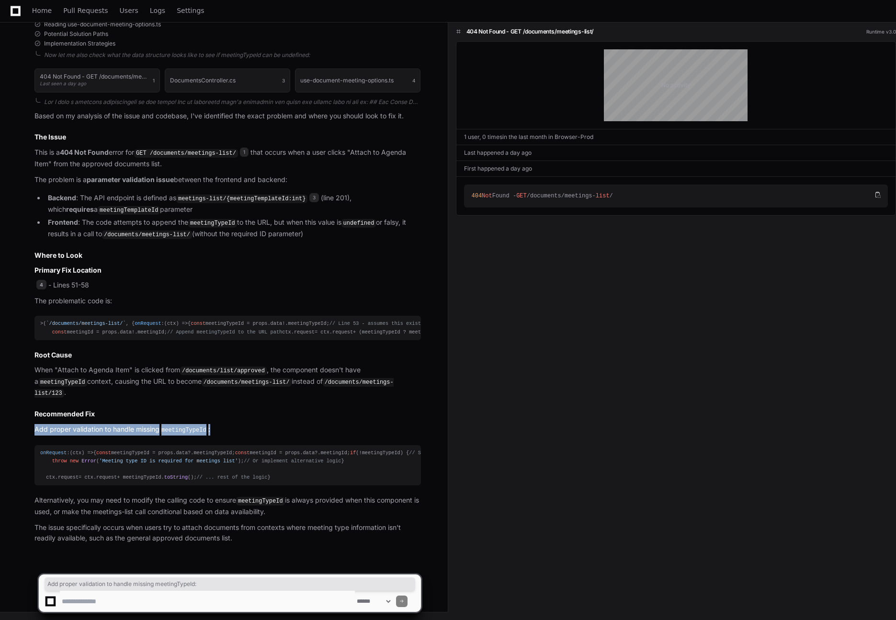
click at [116, 424] on p "Add proper validation to handle missing meetingTypeId :" at bounding box center [227, 429] width 387 height 11
click at [115, 424] on p "Add proper validation to handle missing meetingTypeId :" at bounding box center [227, 429] width 387 height 11
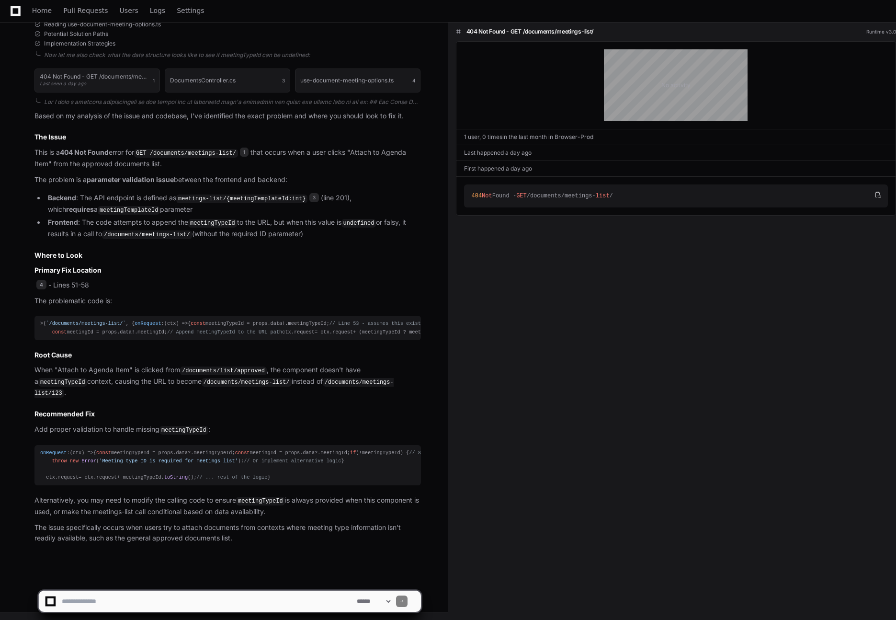
click at [506, 309] on div "404 Not Found - GET /documents/meetings-list/ Runtime v3.0 No activity 1 user, …" at bounding box center [672, 321] width 448 height 598
click at [150, 593] on textarea at bounding box center [207, 601] width 295 height 21
type textarea "**********"
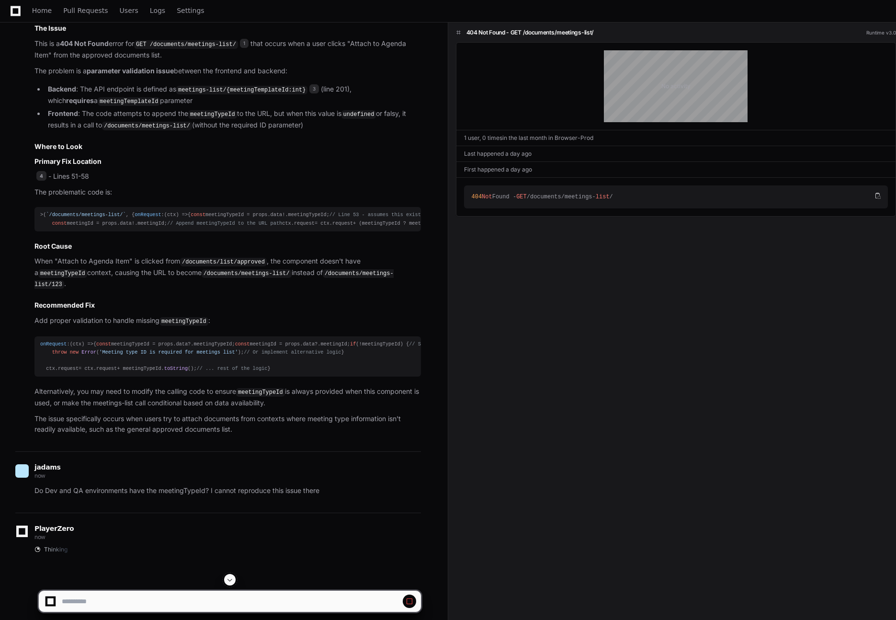
drag, startPoint x: 47, startPoint y: 300, endPoint x: 301, endPoint y: 296, distance: 254.0
click at [301, 290] on p "When "Attach to Agenda Item" is clicked from /documents/list/approved , the com…" at bounding box center [227, 273] width 387 height 34
click at [325, 290] on p "When "Attach to Agenda Item" is clicked from /documents/list/approved , the com…" at bounding box center [227, 273] width 387 height 34
click at [318, 290] on p "When "Attach to Agenda Item" is clicked from /documents/list/approved , the com…" at bounding box center [227, 273] width 387 height 34
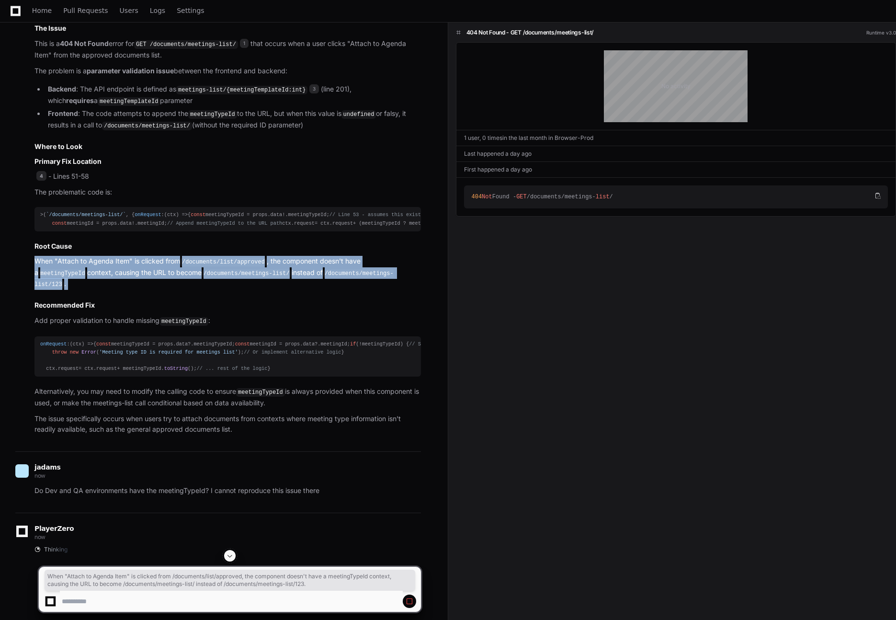
click at [318, 290] on p "When "Attach to Agenda Item" is clicked from /documents/list/approved , the com…" at bounding box center [227, 273] width 387 height 34
click at [74, 290] on p "When "Attach to Agenda Item" is clicked from /documents/list/approved , the com…" at bounding box center [227, 273] width 387 height 34
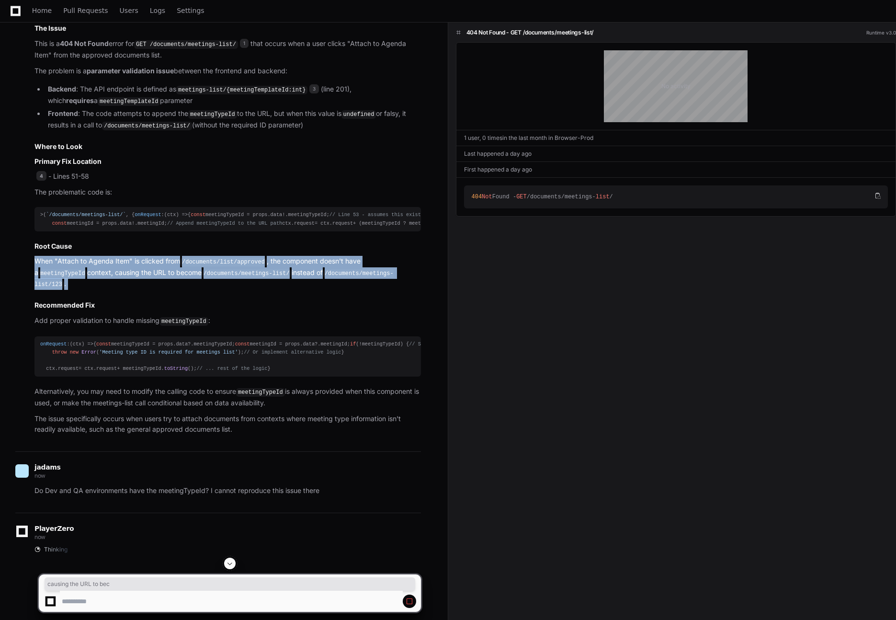
drag, startPoint x: 78, startPoint y: 313, endPoint x: 148, endPoint y: 313, distance: 70.0
click at [148, 290] on p "When "Attach to Agenda Item" is clicked from /documents/list/approved , the com…" at bounding box center [227, 273] width 387 height 34
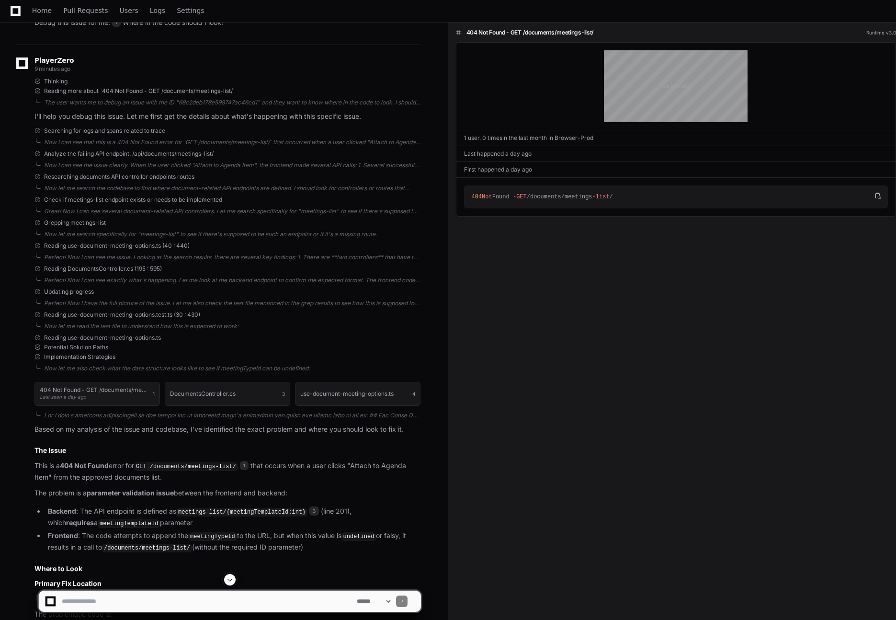
scroll to position [161, 0]
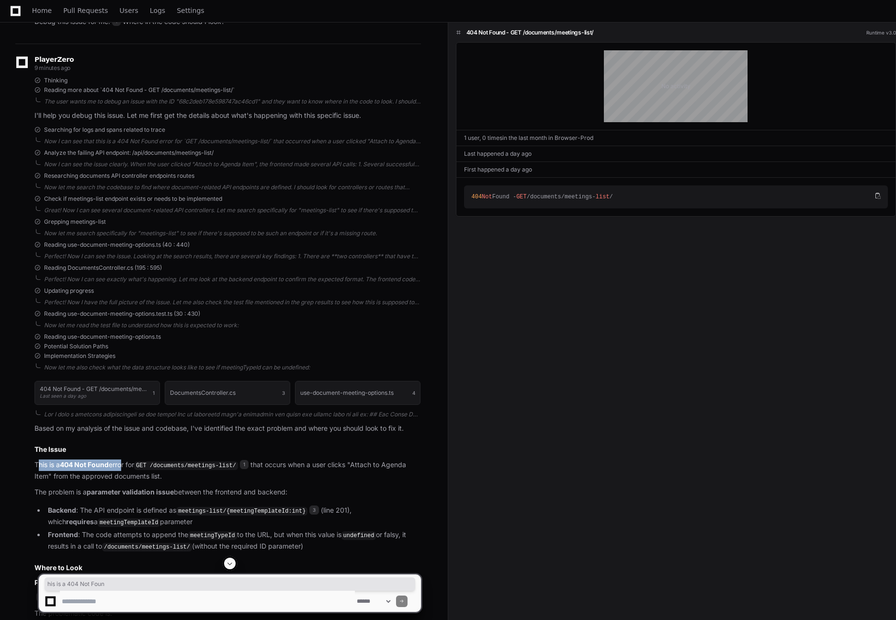
drag, startPoint x: 38, startPoint y: 465, endPoint x: 124, endPoint y: 463, distance: 85.3
click at [124, 463] on p "This is a 404 Not Found error for GET /documents/meetings-list/ 1 that occurs w…" at bounding box center [227, 470] width 387 height 22
click at [98, 464] on strong "404 Not Found" at bounding box center [84, 464] width 49 height 8
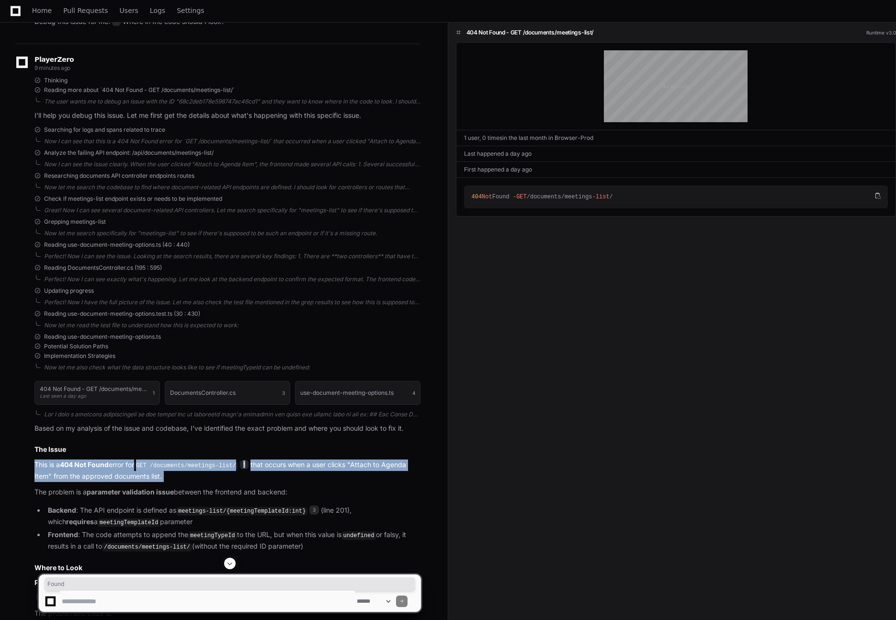
click at [98, 464] on strong "404 Not Found" at bounding box center [84, 464] width 49 height 8
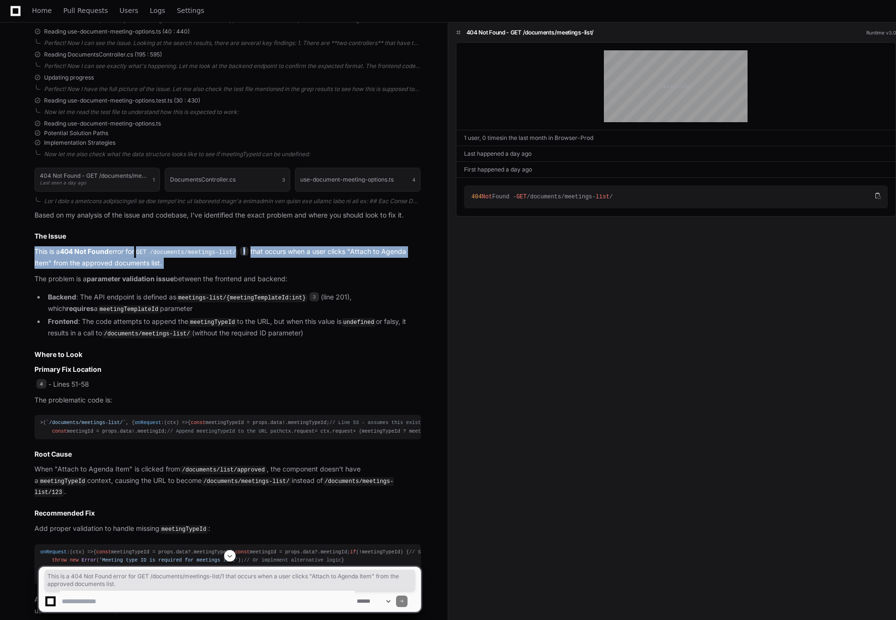
scroll to position [410, 0]
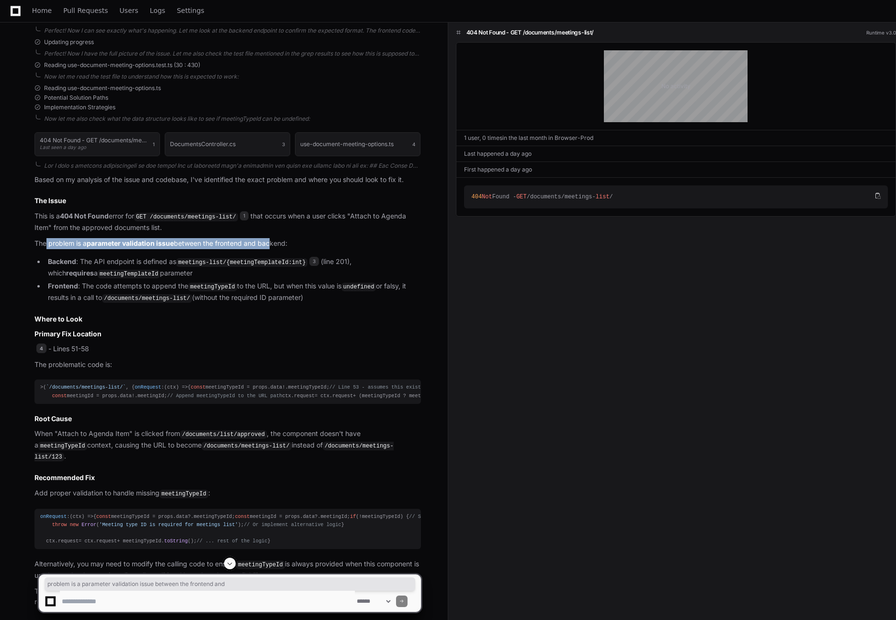
drag, startPoint x: 46, startPoint y: 242, endPoint x: 269, endPoint y: 245, distance: 223.3
click at [269, 245] on p "The problem is a parameter validation issue between the frontend and backend:" at bounding box center [227, 243] width 387 height 11
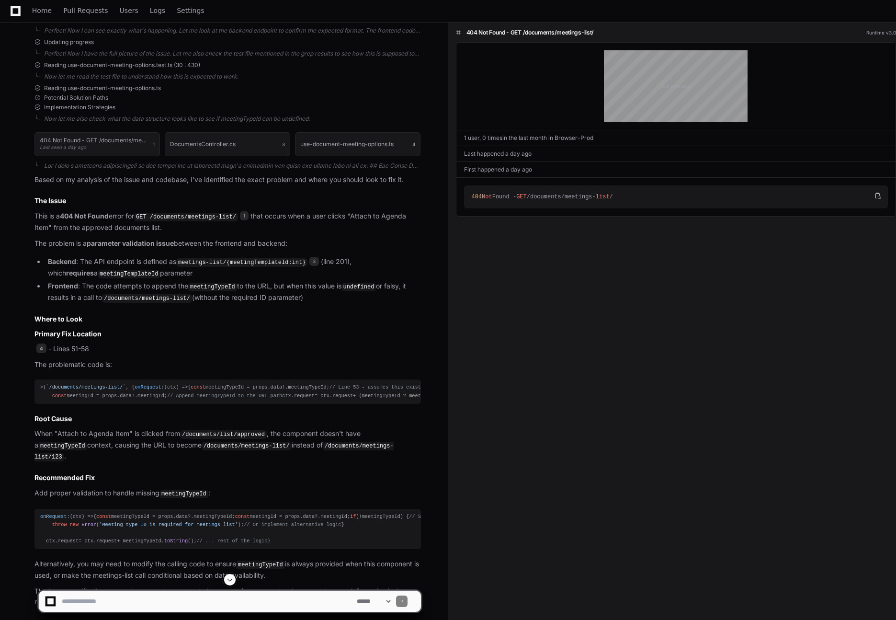
click at [98, 270] on code "meetingTemplateId" at bounding box center [129, 274] width 62 height 9
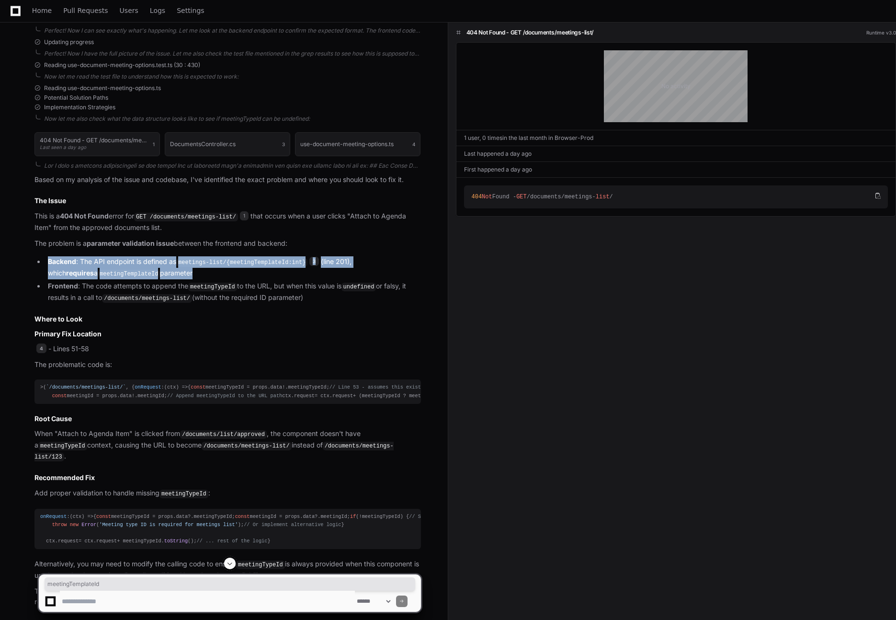
click at [98, 270] on code "meetingTemplateId" at bounding box center [129, 274] width 62 height 9
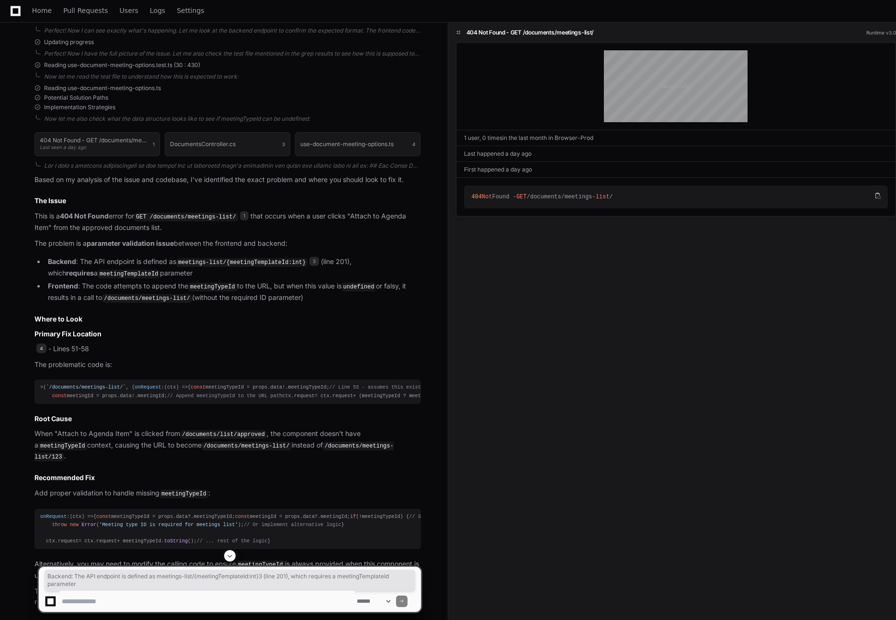
click at [59, 286] on strong "Frontend" at bounding box center [63, 286] width 30 height 8
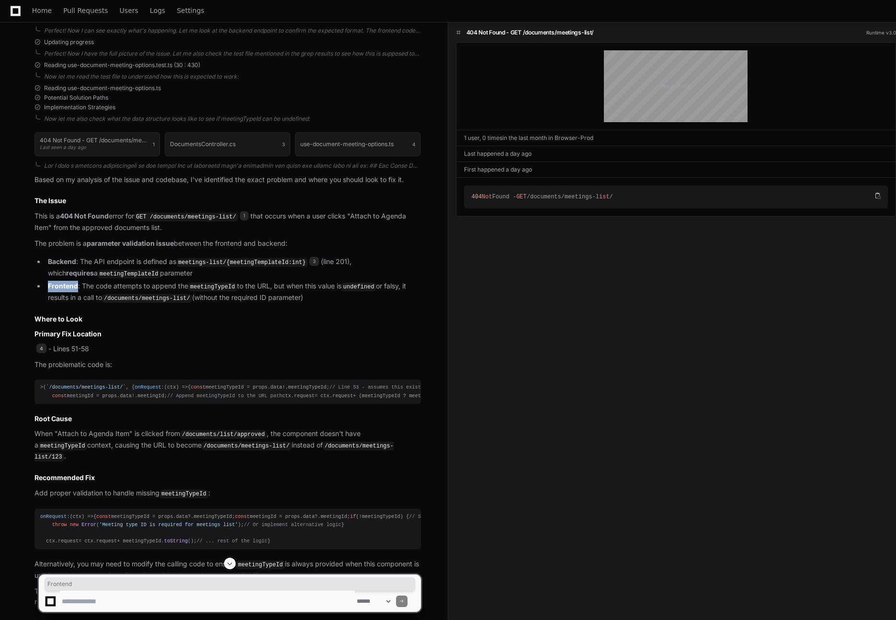
click at [59, 286] on strong "Frontend" at bounding box center [63, 286] width 30 height 8
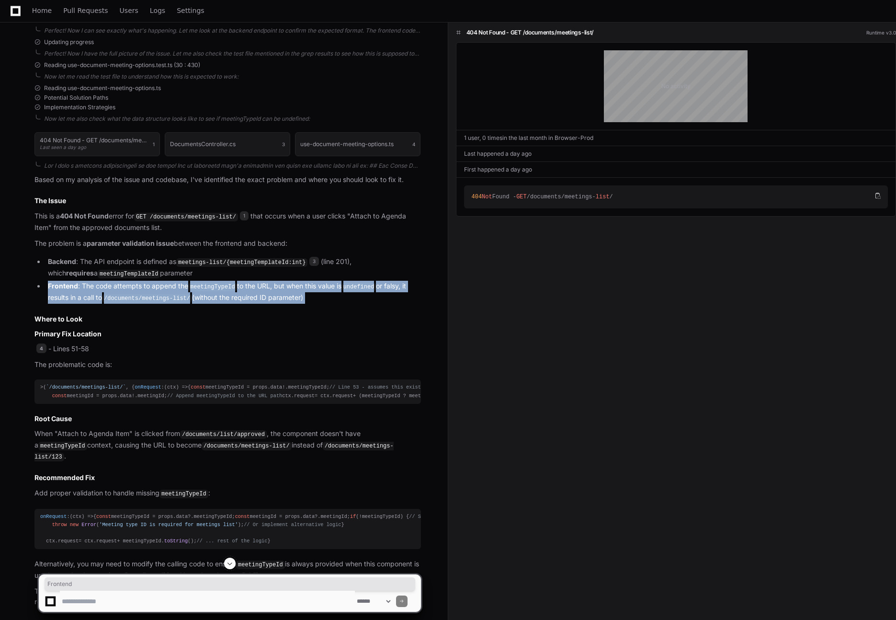
click at [59, 286] on strong "Frontend" at bounding box center [63, 286] width 30 height 8
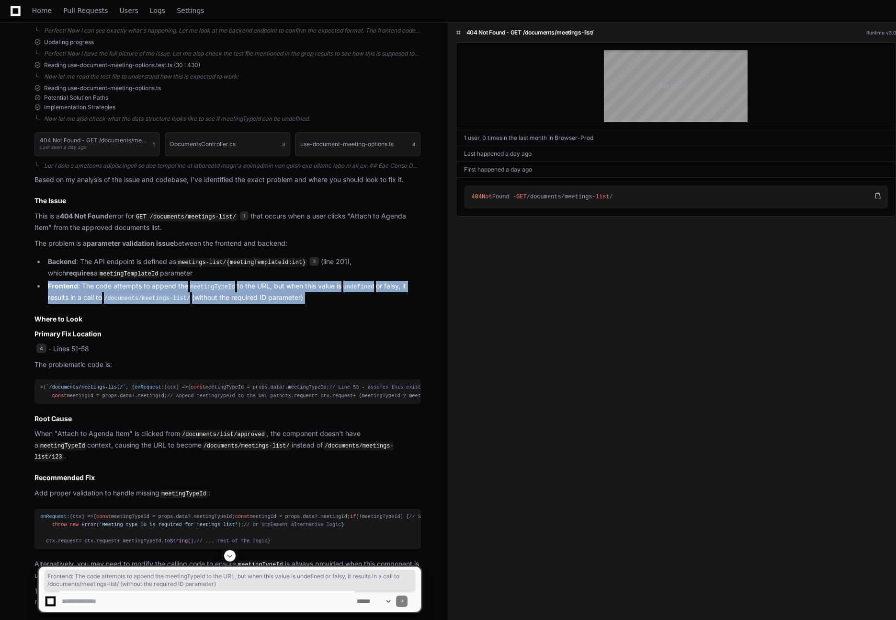
click at [59, 286] on strong "Frontend" at bounding box center [63, 286] width 30 height 8
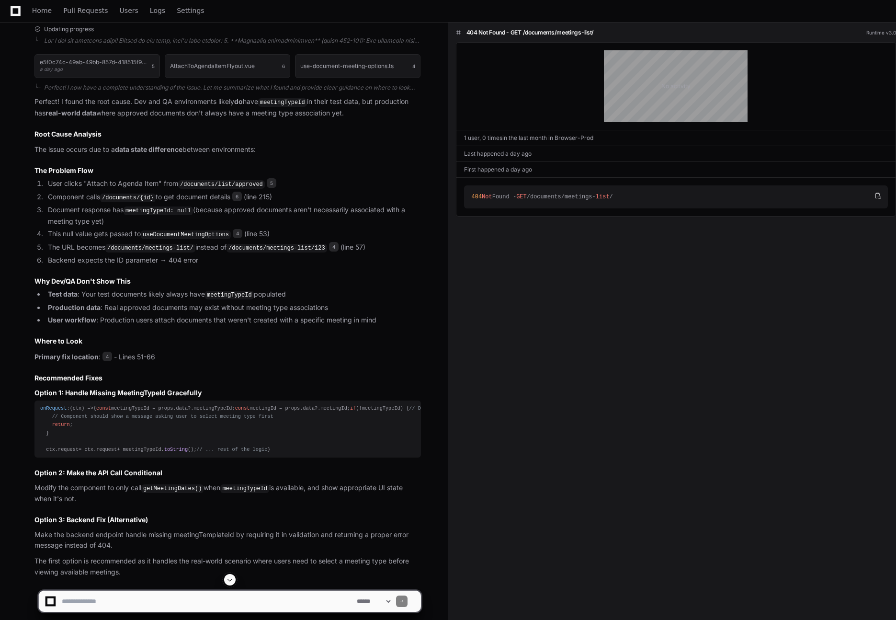
scroll to position [1254, 0]
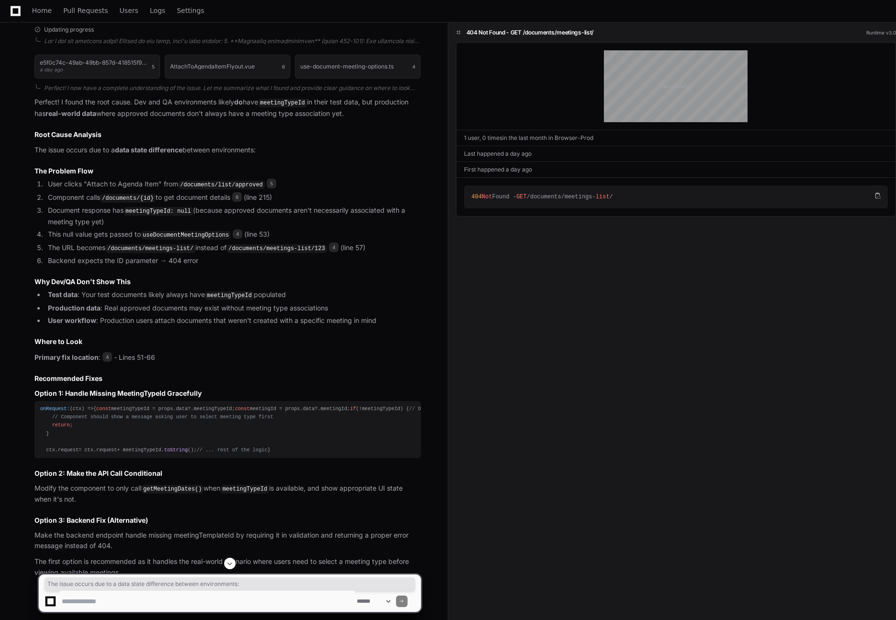
drag, startPoint x: 32, startPoint y: 259, endPoint x: 274, endPoint y: 259, distance: 242.0
click at [274, 259] on div "e5f0c74c-49ab-49bb-857d-418515f9f514's session a day ago 5 AttachToAgendaItemFl…" at bounding box center [218, 313] width 406 height 529
drag, startPoint x: 51, startPoint y: 294, endPoint x: 136, endPoint y: 291, distance: 84.8
click at [136, 190] on li "User clicks "Attach to Agenda Item" from /documents/list/approved 5" at bounding box center [233, 184] width 376 height 11
drag, startPoint x: 50, startPoint y: 306, endPoint x: 84, endPoint y: 304, distance: 34.0
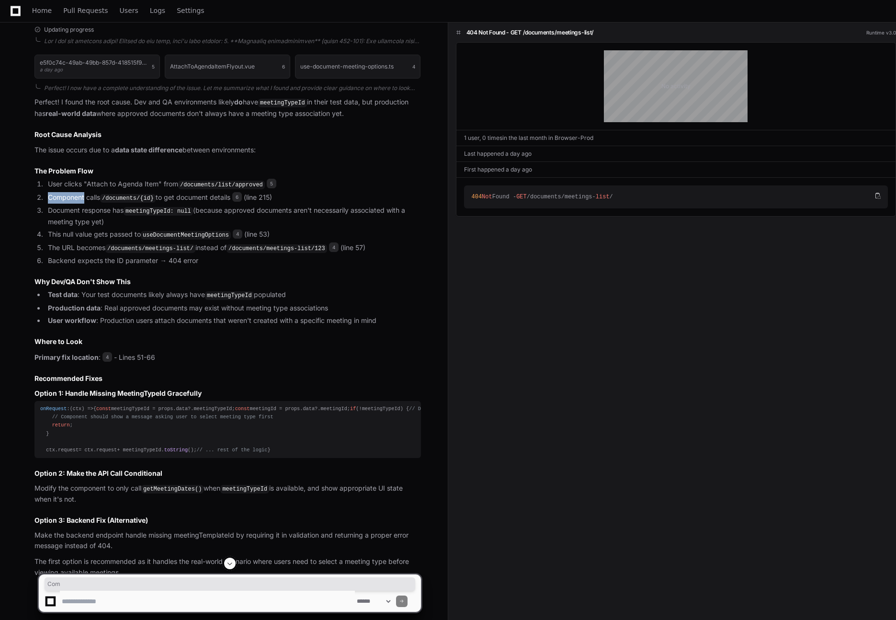
click at [84, 204] on li "Component calls /documents/{id} to get document details 6 (line 215)" at bounding box center [233, 197] width 376 height 11
drag, startPoint x: 209, startPoint y: 319, endPoint x: 402, endPoint y: 319, distance: 193.1
click at [402, 227] on li "Document response has meetingTypeId: null (because approved documents aren't ne…" at bounding box center [233, 216] width 376 height 22
drag, startPoint x: 69, startPoint y: 329, endPoint x: 100, endPoint y: 329, distance: 30.7
click at [100, 227] on li "Document response has meetingTypeId: null (because approved documents aren't ne…" at bounding box center [233, 216] width 376 height 22
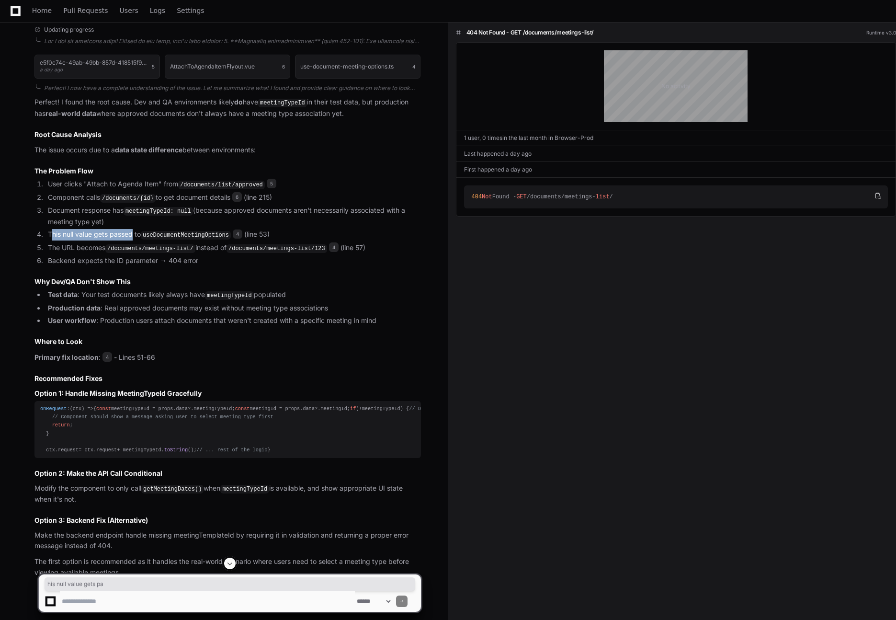
drag, startPoint x: 50, startPoint y: 342, endPoint x: 133, endPoint y: 342, distance: 82.4
click at [133, 241] on li "This null value gets passed to useDocumentMeetingOptions 4 (line 53)" at bounding box center [233, 234] width 376 height 11
drag, startPoint x: 55, startPoint y: 356, endPoint x: 110, endPoint y: 356, distance: 54.6
click at [88, 254] on li "The URL becomes /documents/meetings-list/ instead of /documents/meetings-list/1…" at bounding box center [233, 247] width 376 height 11
drag, startPoint x: 49, startPoint y: 369, endPoint x: 207, endPoint y: 366, distance: 158.6
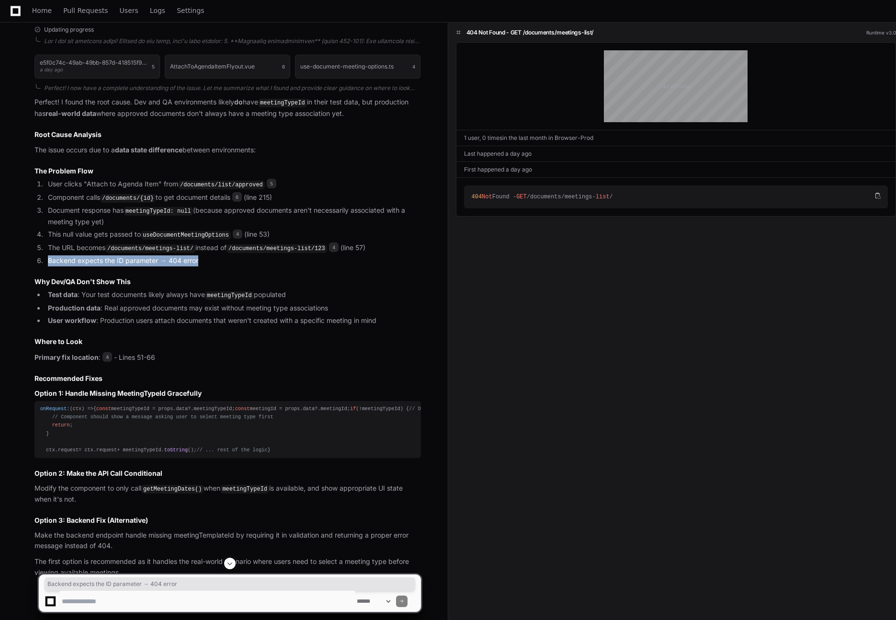
click at [207, 266] on li "Backend expects the ID parameter → 404 error" at bounding box center [233, 260] width 376 height 11
click at [157, 266] on li "Backend expects the ID parameter → 404 error" at bounding box center [233, 260] width 376 height 11
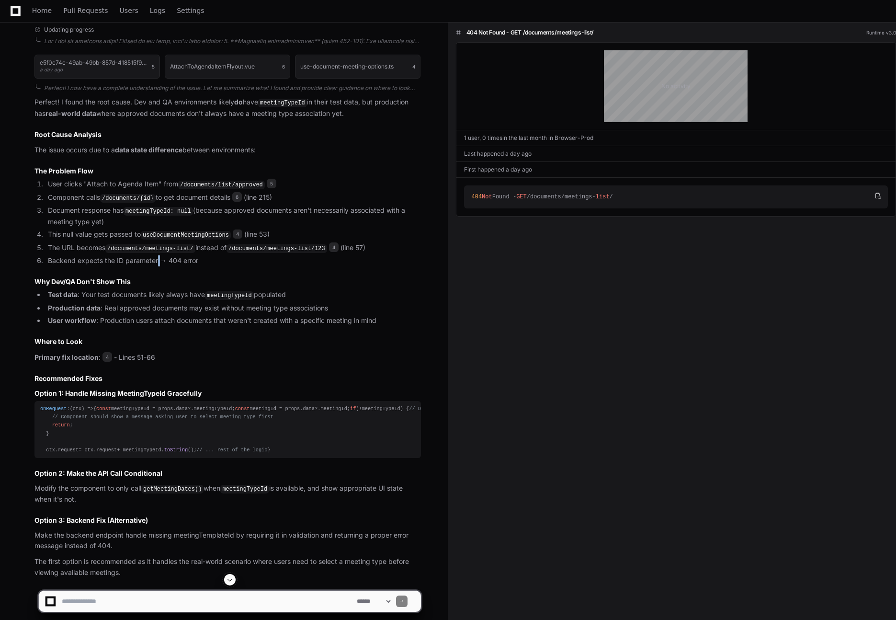
click at [157, 266] on li "Backend expects the ID parameter → 404 error" at bounding box center [233, 260] width 376 height 11
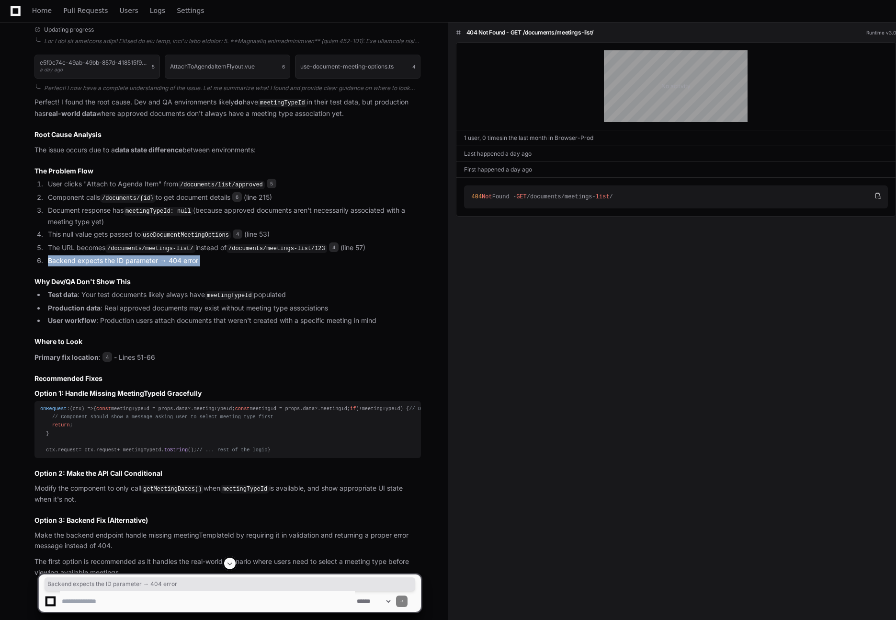
click at [157, 266] on li "Backend expects the ID parameter → 404 error" at bounding box center [233, 260] width 376 height 11
drag, startPoint x: 34, startPoint y: 388, endPoint x: 145, endPoint y: 388, distance: 111.2
click at [145, 388] on div "e5f0c74c-49ab-49bb-857d-418515f9f514's session a day ago 5 AttachToAgendaItemFl…" at bounding box center [218, 313] width 406 height 529
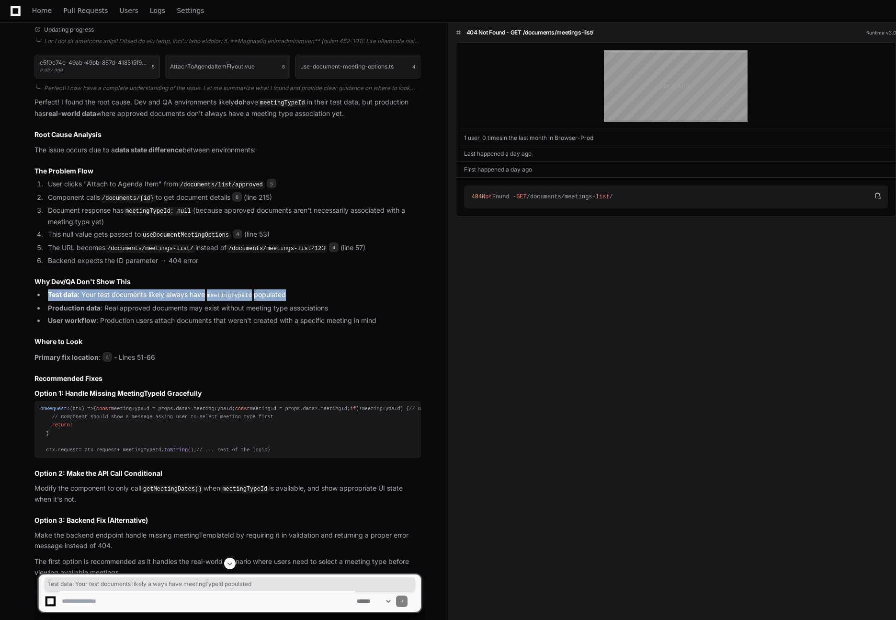
drag, startPoint x: 66, startPoint y: 402, endPoint x: 124, endPoint y: 401, distance: 58.0
click at [124, 301] on li "Test data : Your test documents likely always have meetingTypeId populated" at bounding box center [233, 294] width 376 height 11
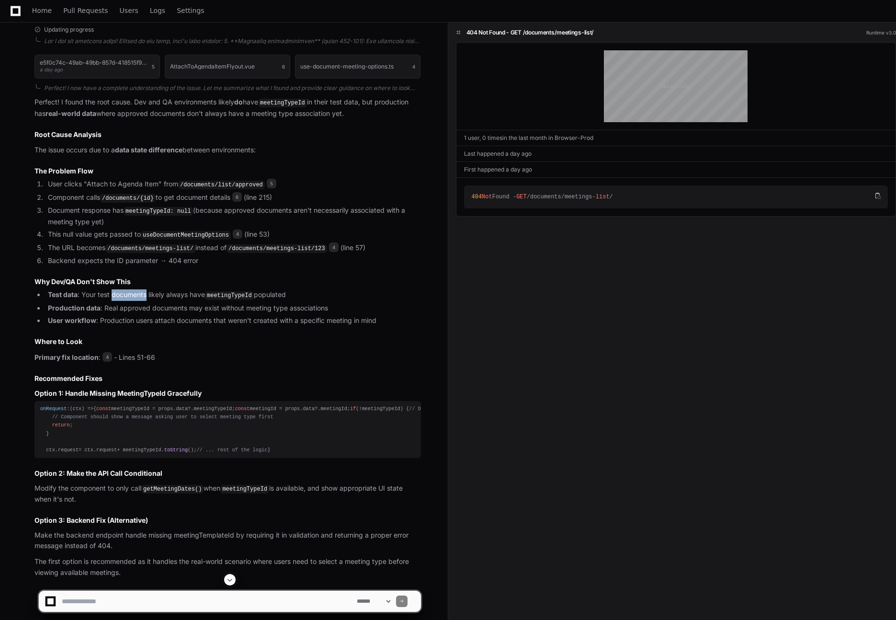
click at [124, 301] on li "Test data : Your test documents likely always have meetingTypeId populated" at bounding box center [233, 294] width 376 height 11
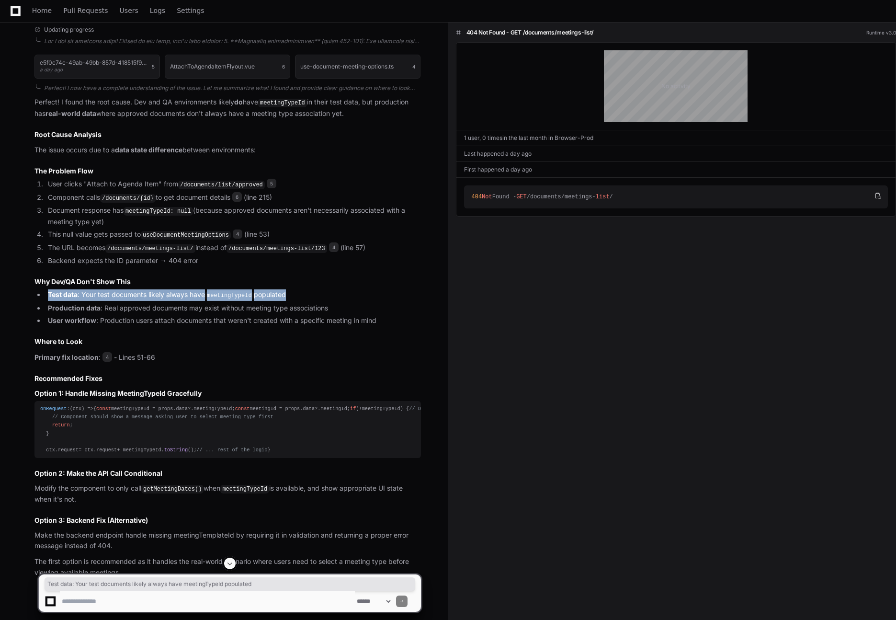
click at [124, 301] on li "Test data : Your test documents likely always have meetingTypeId populated" at bounding box center [233, 294] width 376 height 11
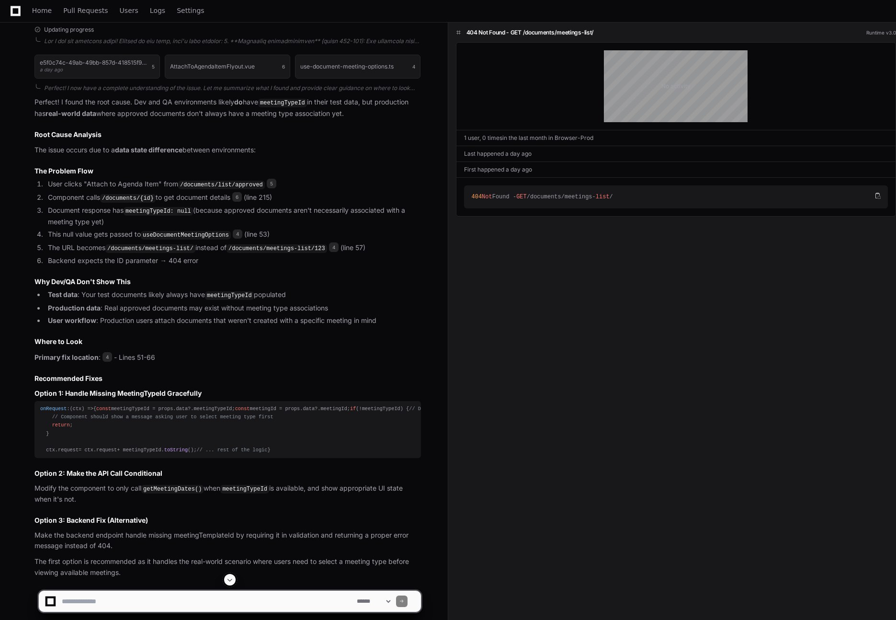
click at [70, 312] on strong "Production data" at bounding box center [74, 308] width 53 height 8
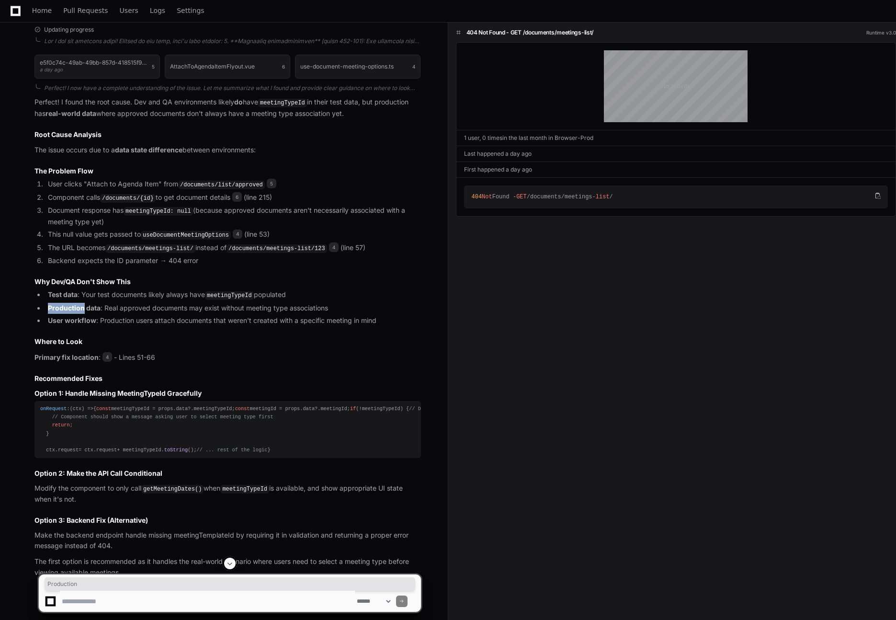
click at [70, 312] on strong "Production data" at bounding box center [74, 308] width 53 height 8
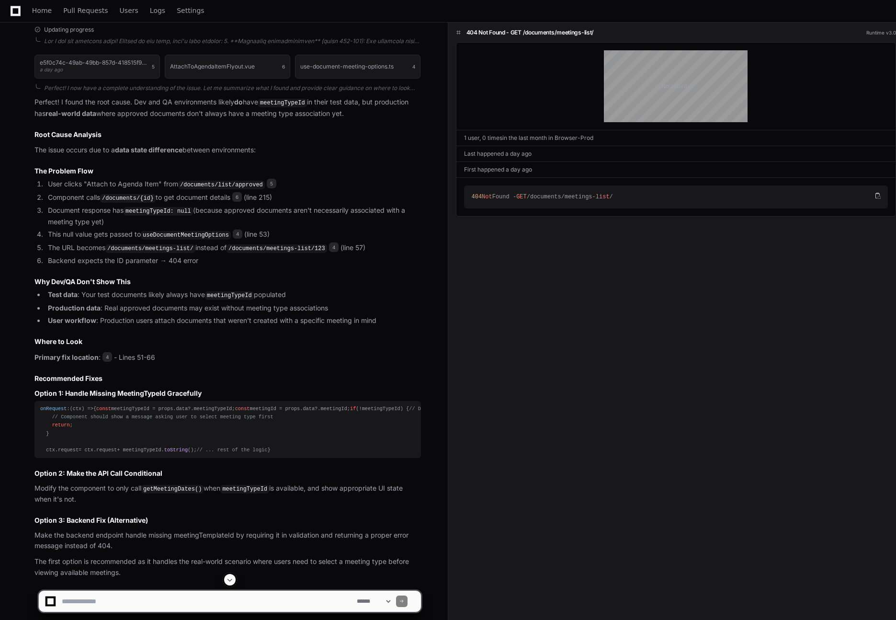
click at [60, 324] on strong "User workflow" at bounding box center [72, 320] width 48 height 8
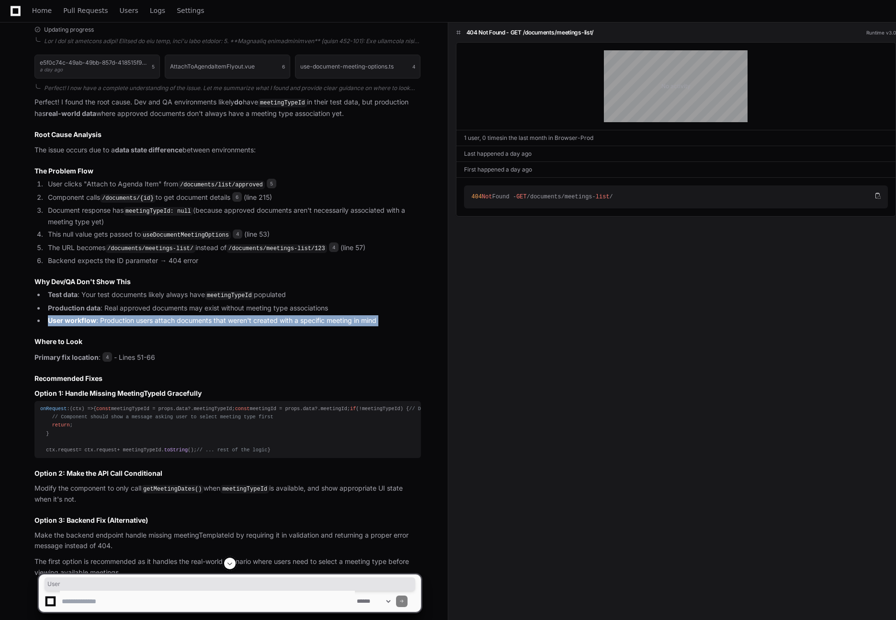
click at [60, 324] on strong "User workflow" at bounding box center [72, 320] width 48 height 8
click at [126, 326] on li "User workflow : Production users attach documents that weren't created with a s…" at bounding box center [233, 320] width 376 height 11
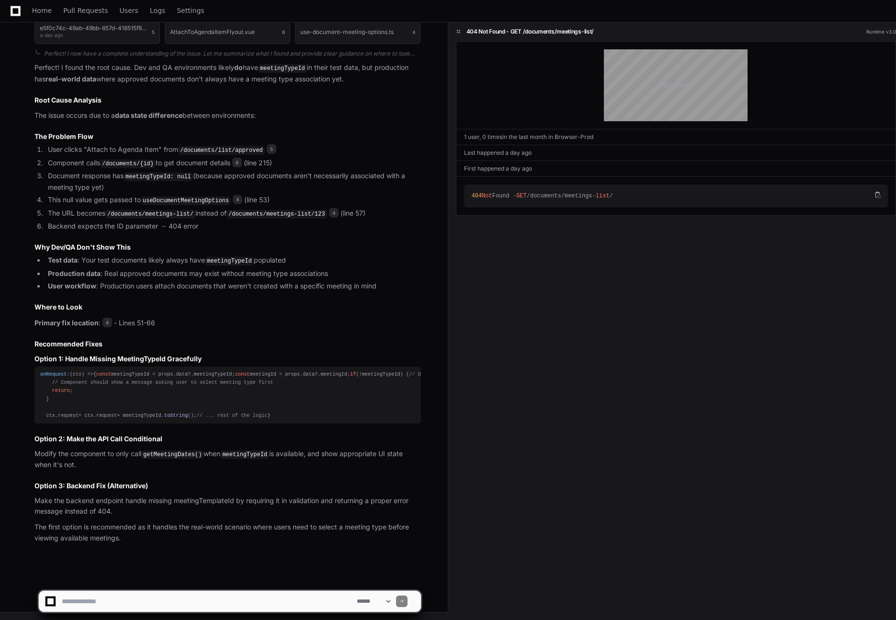
scroll to position [1432, 0]
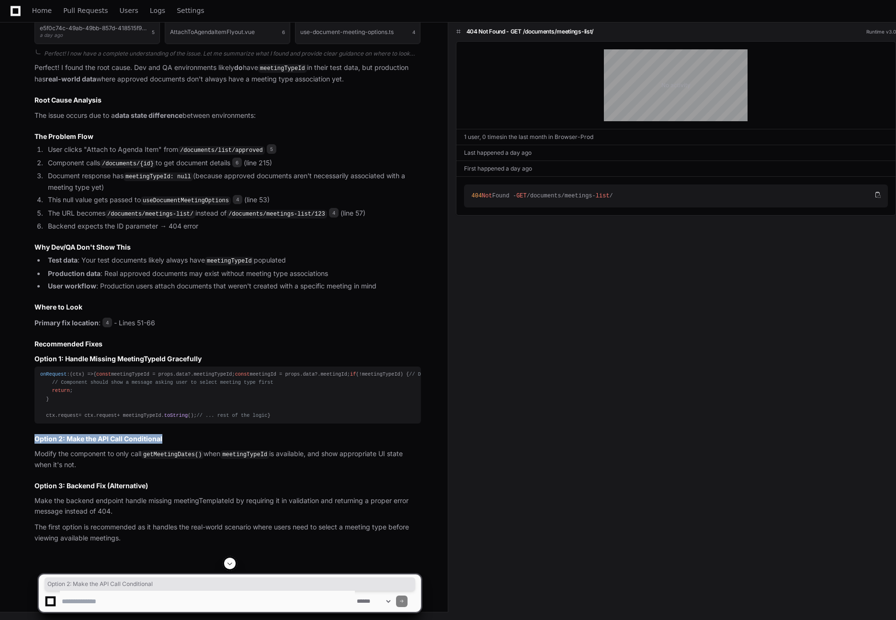
drag, startPoint x: 36, startPoint y: 468, endPoint x: 174, endPoint y: 465, distance: 137.6
click at [174, 444] on h3 "Option 2: Make the API Call Conditional" at bounding box center [227, 439] width 387 height 10
click at [44, 471] on p "Modify the component to only call getMeetingDates() when meetingTypeId is avail…" at bounding box center [227, 459] width 387 height 22
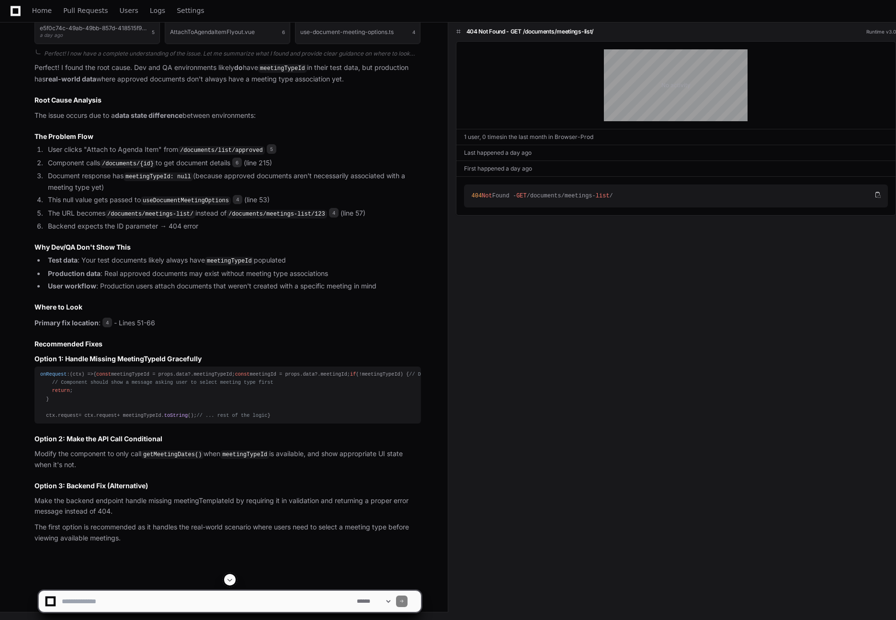
click at [35, 471] on p "Modify the component to only call getMeetingDates() when meetingTypeId is avail…" at bounding box center [227, 459] width 387 height 22
click at [126, 611] on textarea at bounding box center [207, 601] width 295 height 21
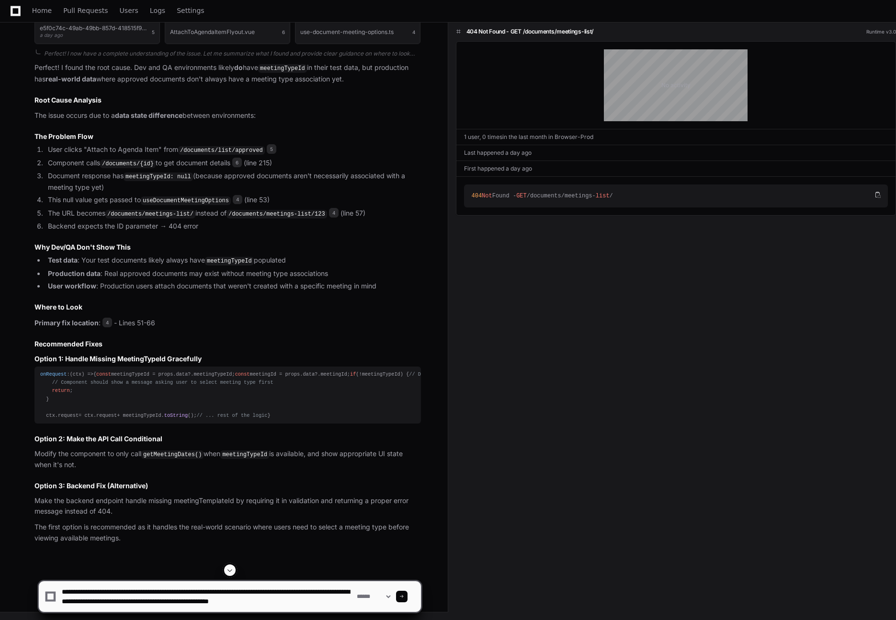
scroll to position [3, 0]
type textarea "**********"
click at [374, 603] on div "**********" at bounding box center [230, 596] width 371 height 31
click at [377, 594] on select "**********" at bounding box center [373, 596] width 37 height 7
select select "*********"
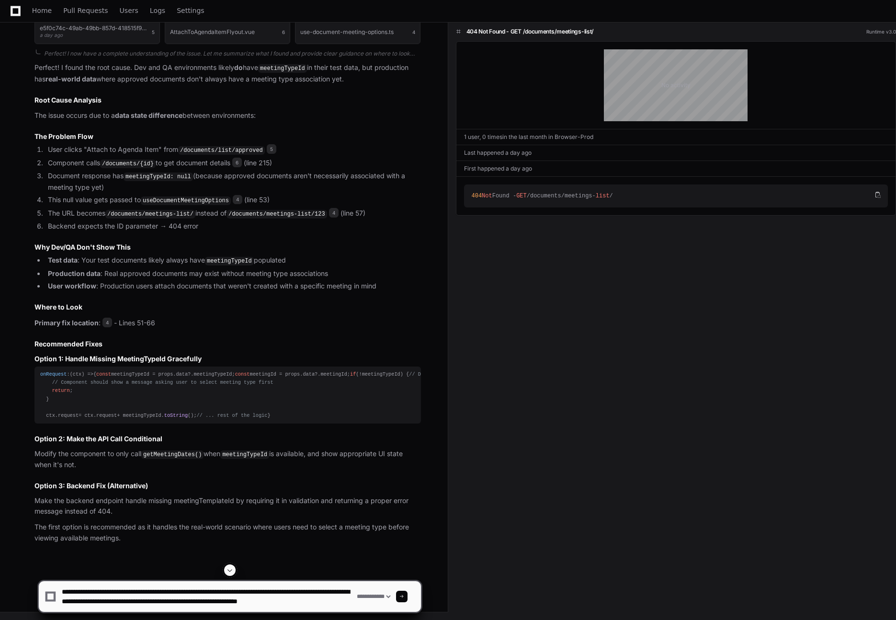
click at [404, 594] on span at bounding box center [402, 596] width 5 height 5
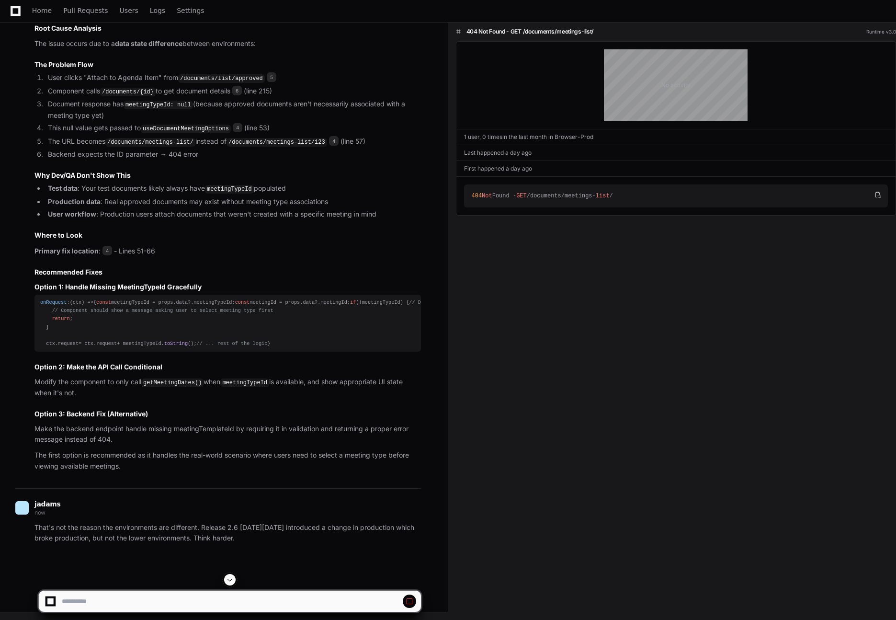
scroll to position [1532, 0]
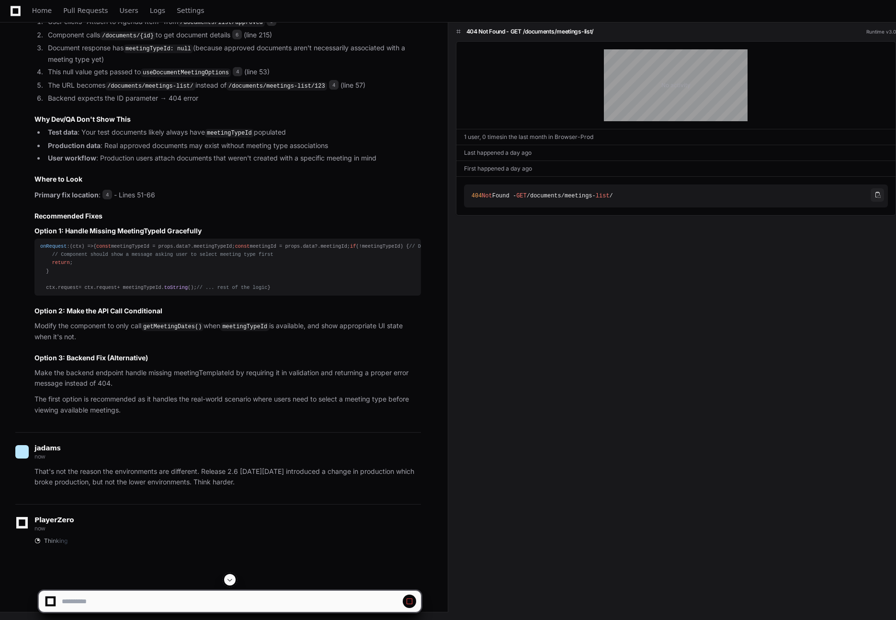
select select "*********"
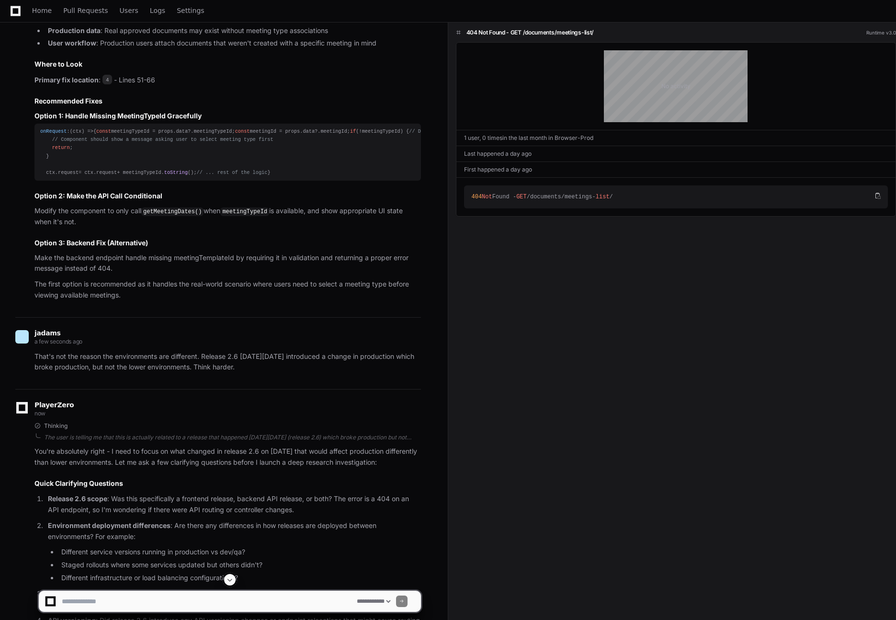
click at [69, 605] on textarea at bounding box center [207, 601] width 295 height 21
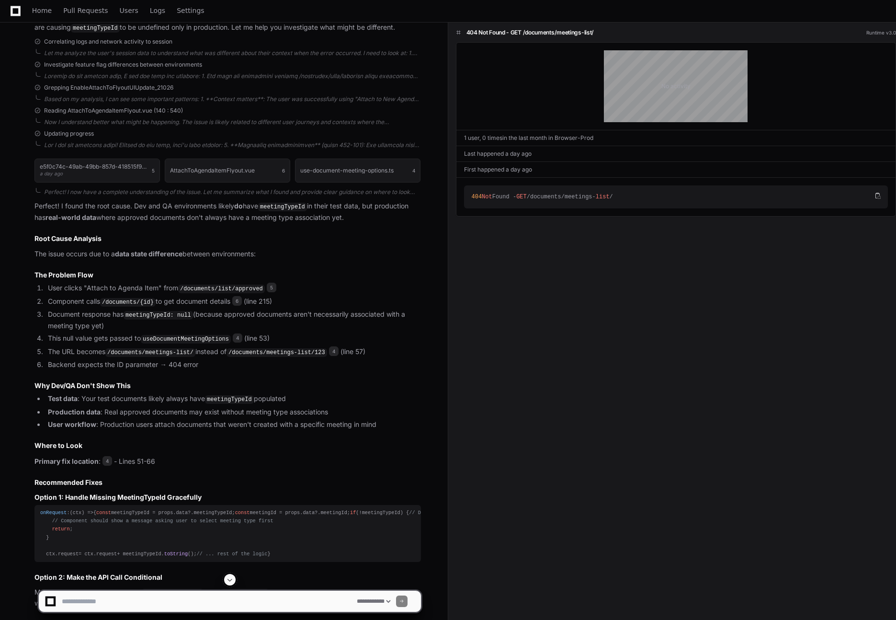
scroll to position [1186, 0]
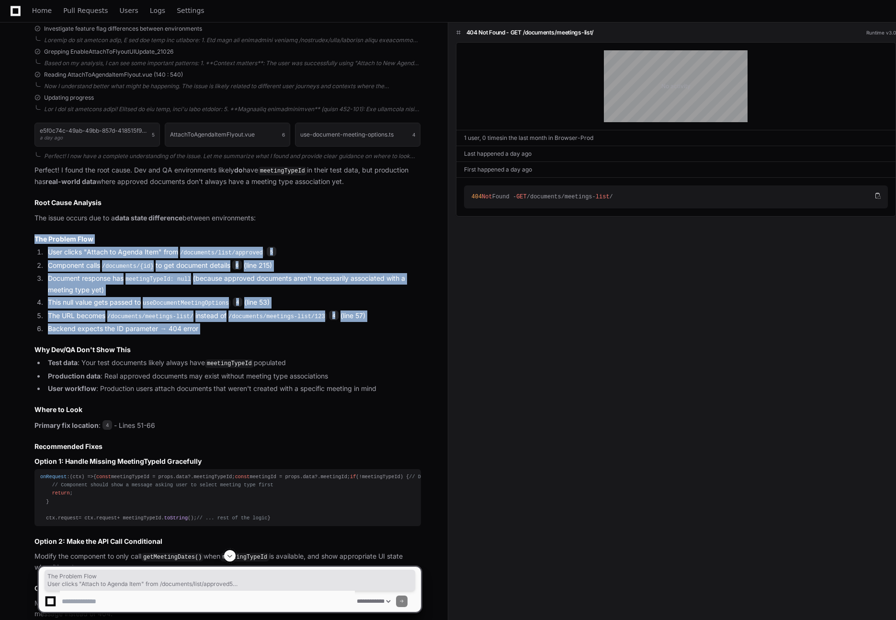
drag, startPoint x: 29, startPoint y: 345, endPoint x: 341, endPoint y: 448, distance: 328.6
click at [341, 448] on div "e5f0c74c-49ab-49bb-857d-418515f9f514's session a day ago 5 AttachToAgendaItemFl…" at bounding box center [218, 381] width 406 height 529
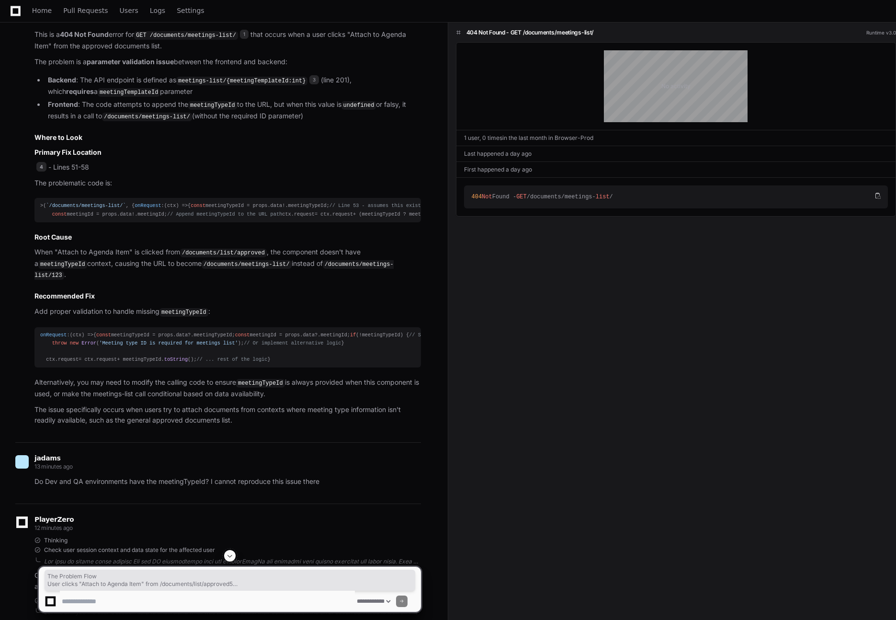
scroll to position [563, 0]
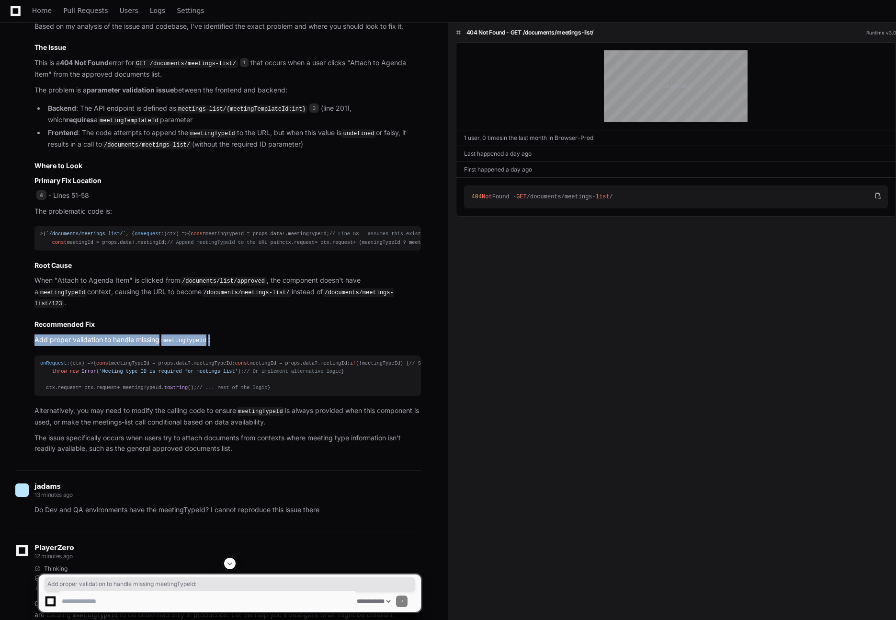
drag, startPoint x: 35, startPoint y: 366, endPoint x: 227, endPoint y: 368, distance: 191.2
click at [227, 346] on p "Add proper validation to handle missing meetingTypeId :" at bounding box center [227, 339] width 387 height 11
click at [146, 346] on p "Add proper validation to handle missing meetingTypeId :" at bounding box center [227, 339] width 387 height 11
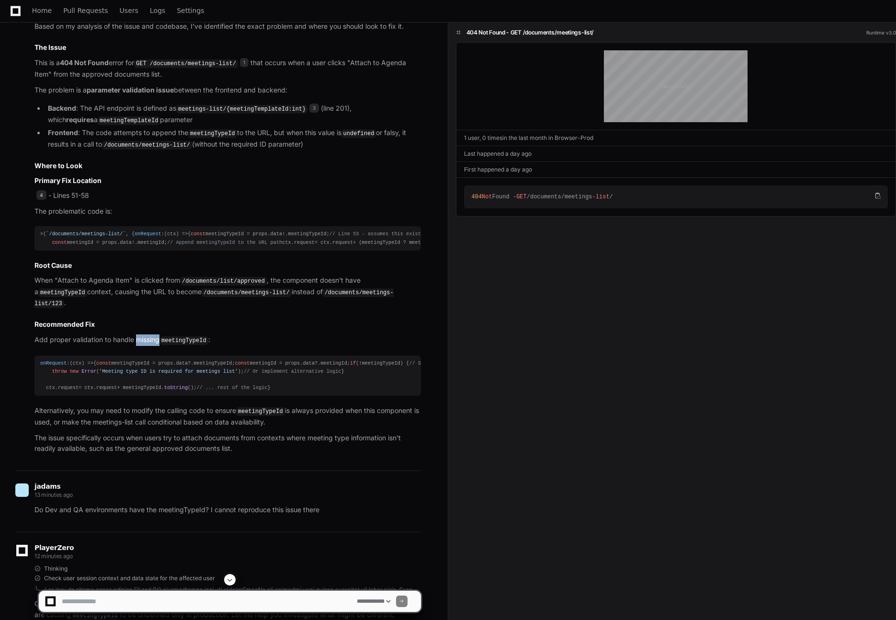
click at [146, 346] on p "Add proper validation to handle missing meetingTypeId :" at bounding box center [227, 339] width 387 height 11
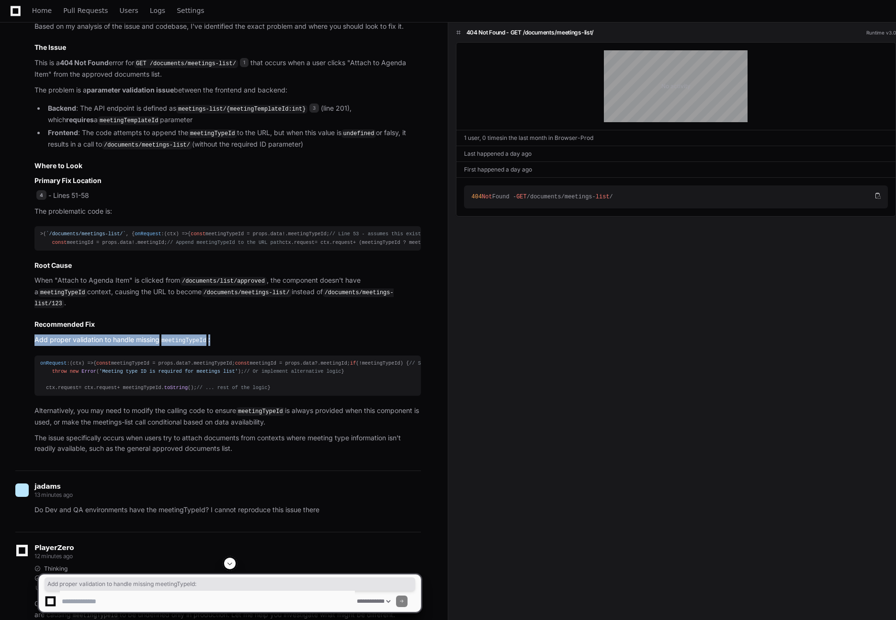
click at [146, 346] on p "Add proper validation to handle missing meetingTypeId :" at bounding box center [227, 339] width 387 height 11
click at [59, 309] on p "When "Attach to Agenda Item" is clicked from /documents/list/approved , the com…" at bounding box center [227, 292] width 387 height 34
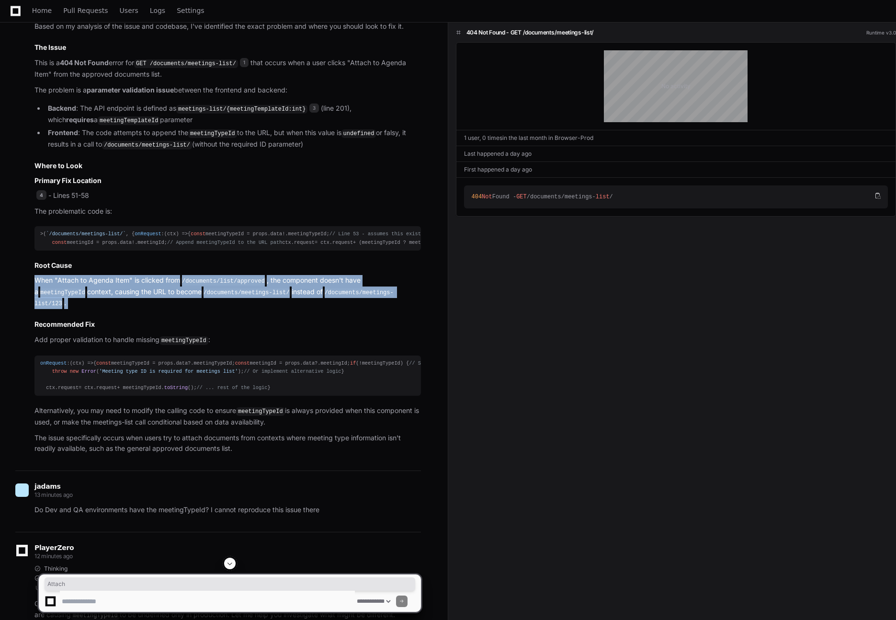
click at [59, 309] on p "When "Attach to Agenda Item" is clicked from /documents/list/approved , the com…" at bounding box center [227, 292] width 387 height 34
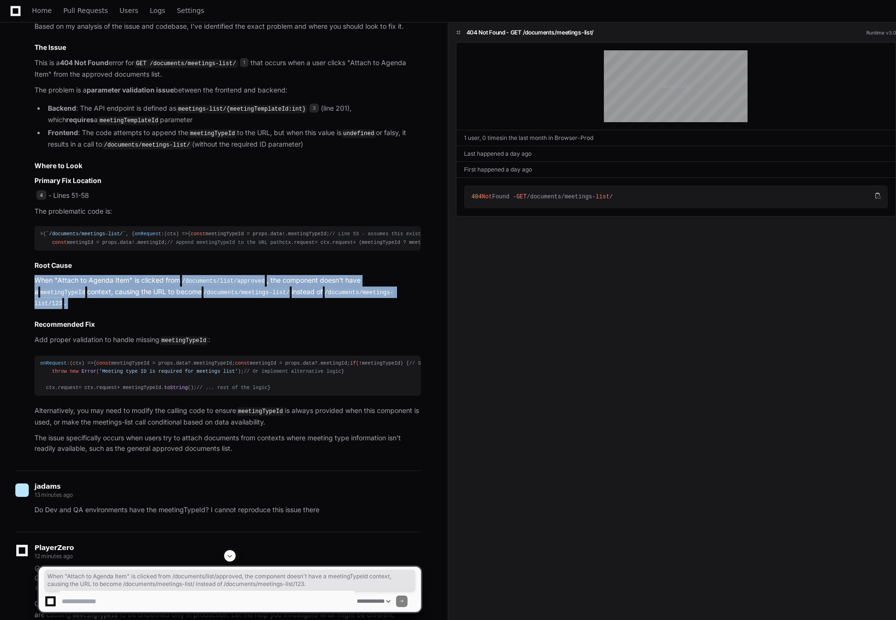
click at [57, 309] on p "When "Attach to Agenda Item" is clicked from /documents/list/approved , the com…" at bounding box center [227, 292] width 387 height 34
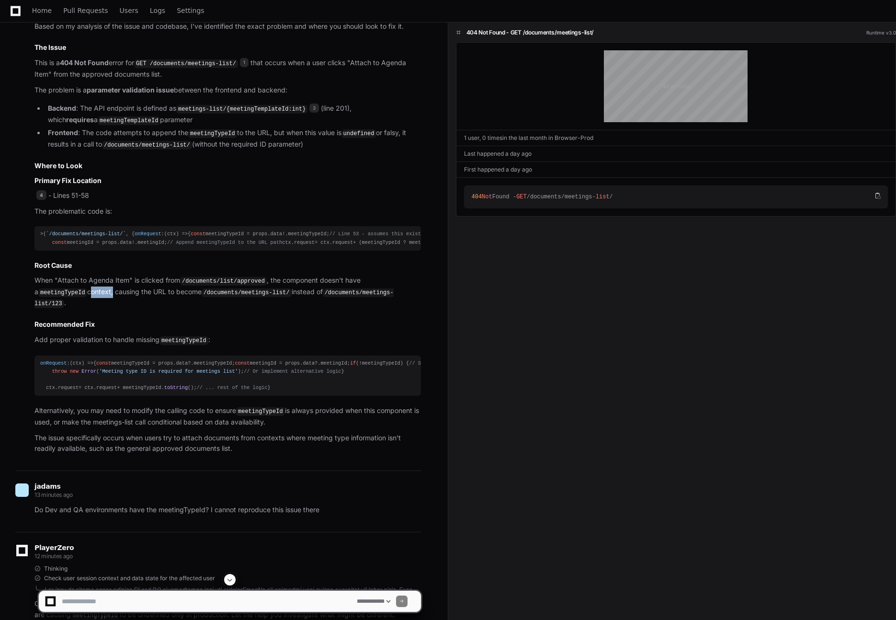
click at [57, 309] on p "When "Attach to Agenda Item" is clicked from /documents/list/approved , the com…" at bounding box center [227, 292] width 387 height 34
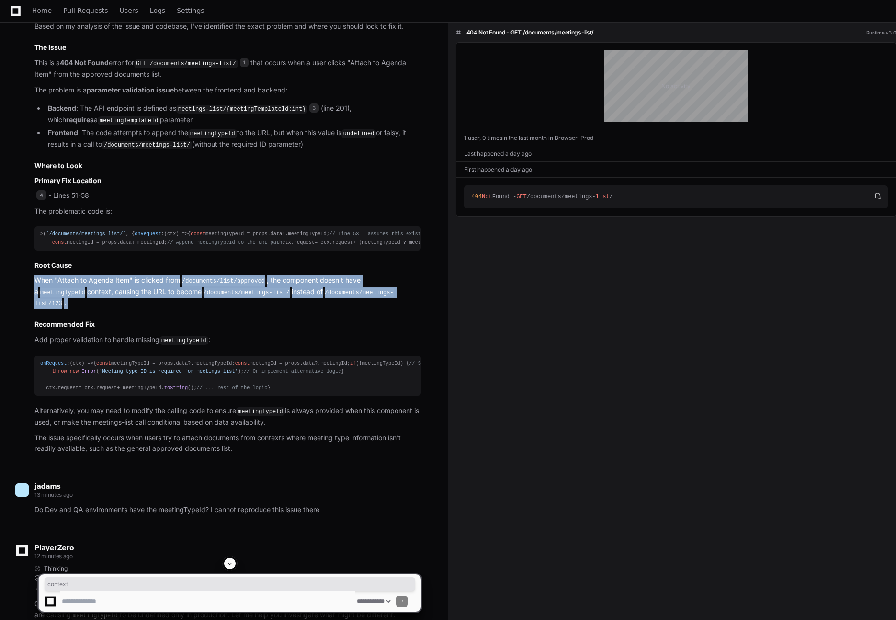
click at [57, 309] on p "When "Attach to Agenda Item" is clicked from /documents/list/approved , the com…" at bounding box center [227, 292] width 387 height 34
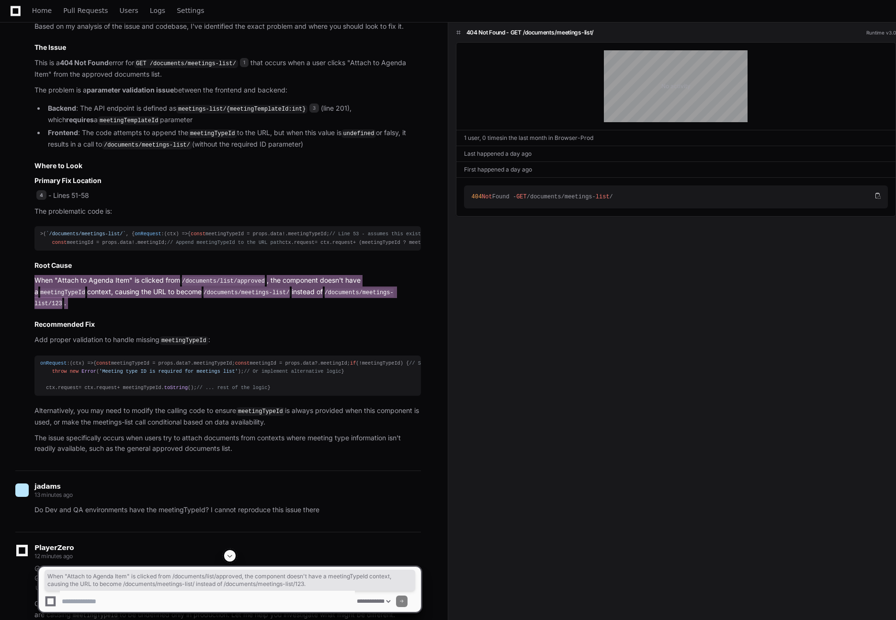
scroll to position [564, 0]
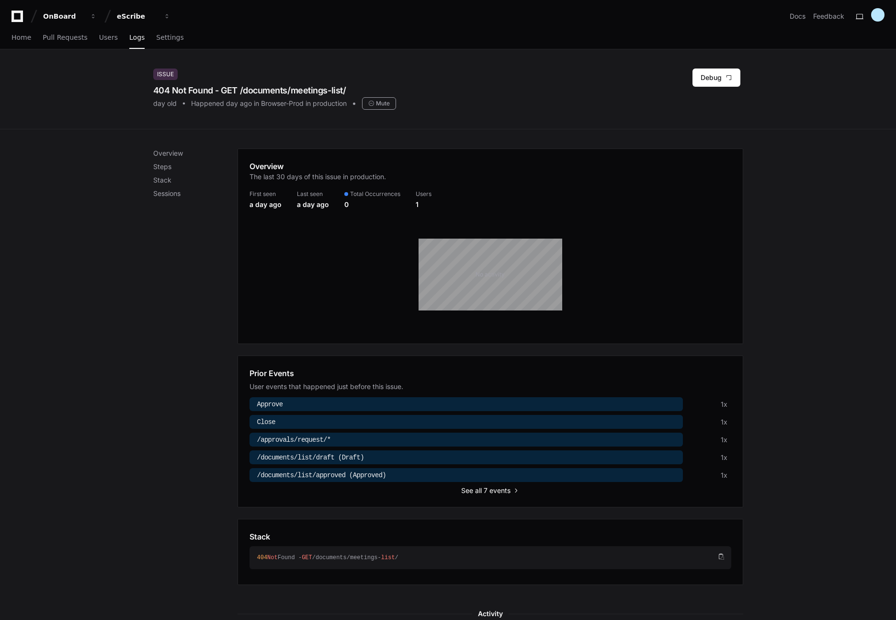
click at [507, 489] on span "all 7 events" at bounding box center [492, 491] width 35 height 10
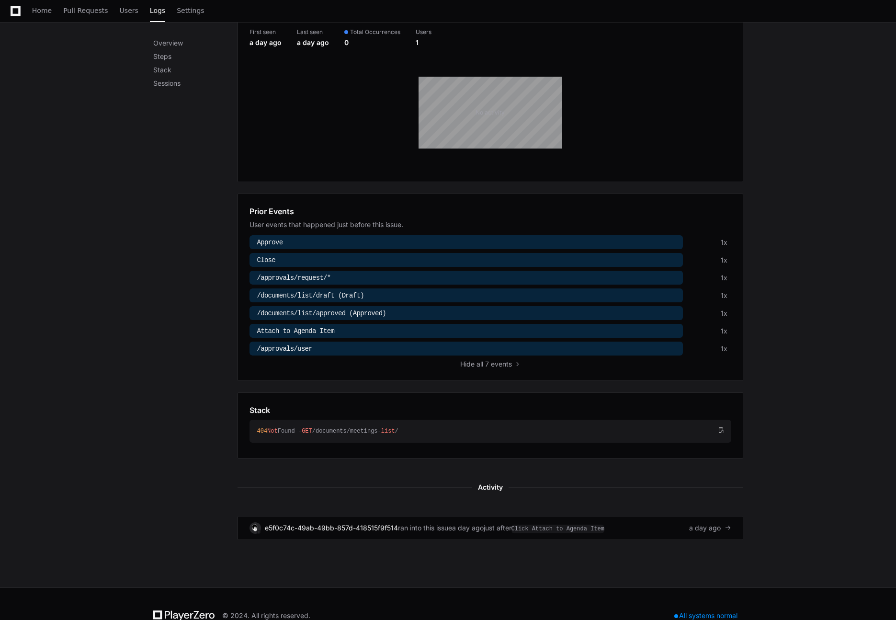
scroll to position [185, 0]
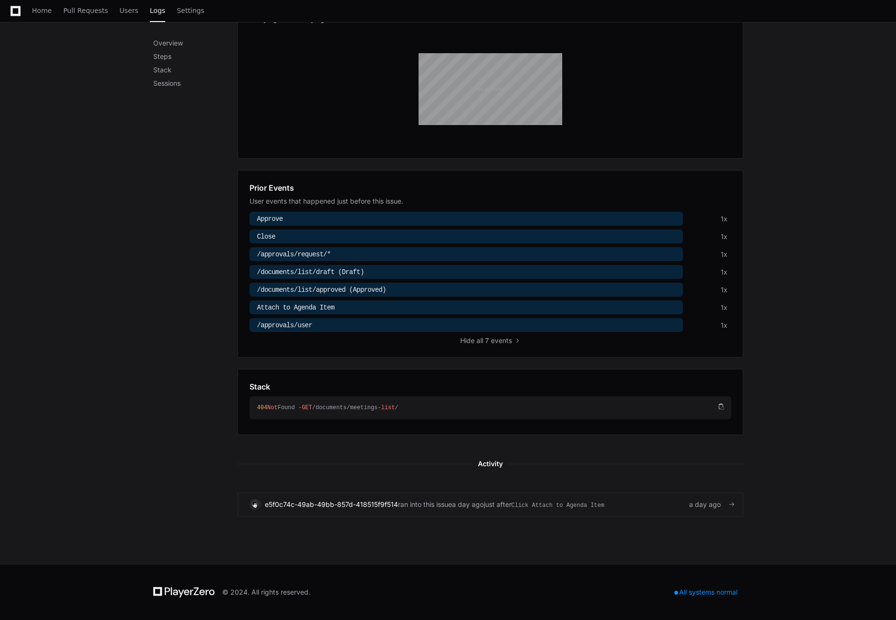
click at [675, 501] on div "e5f0c74c-49ab-49bb-857d-418515f9f514 ran into this issue a day ago just after C…" at bounding box center [491, 504] width 482 height 11
